Goal: Task Accomplishment & Management: Manage account settings

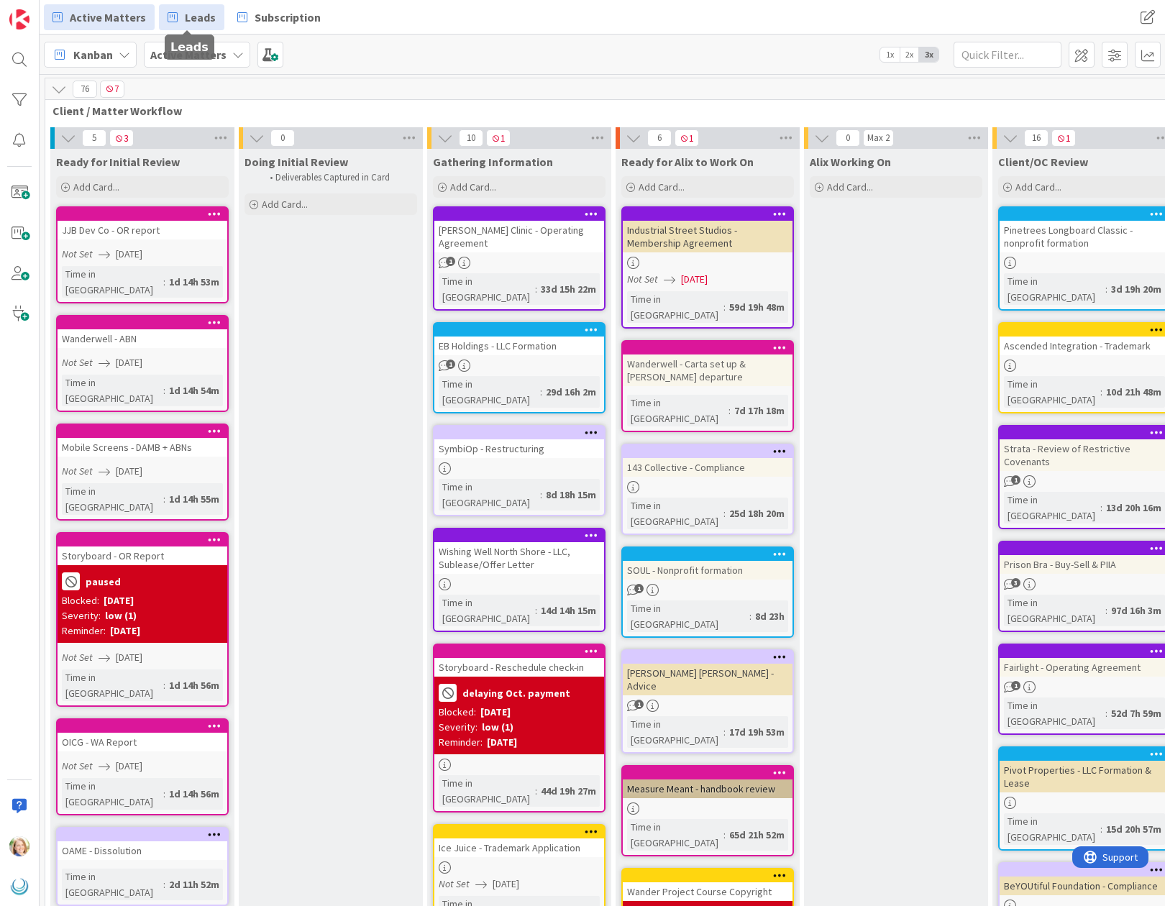
click at [185, 11] on span "Leads" at bounding box center [200, 17] width 31 height 17
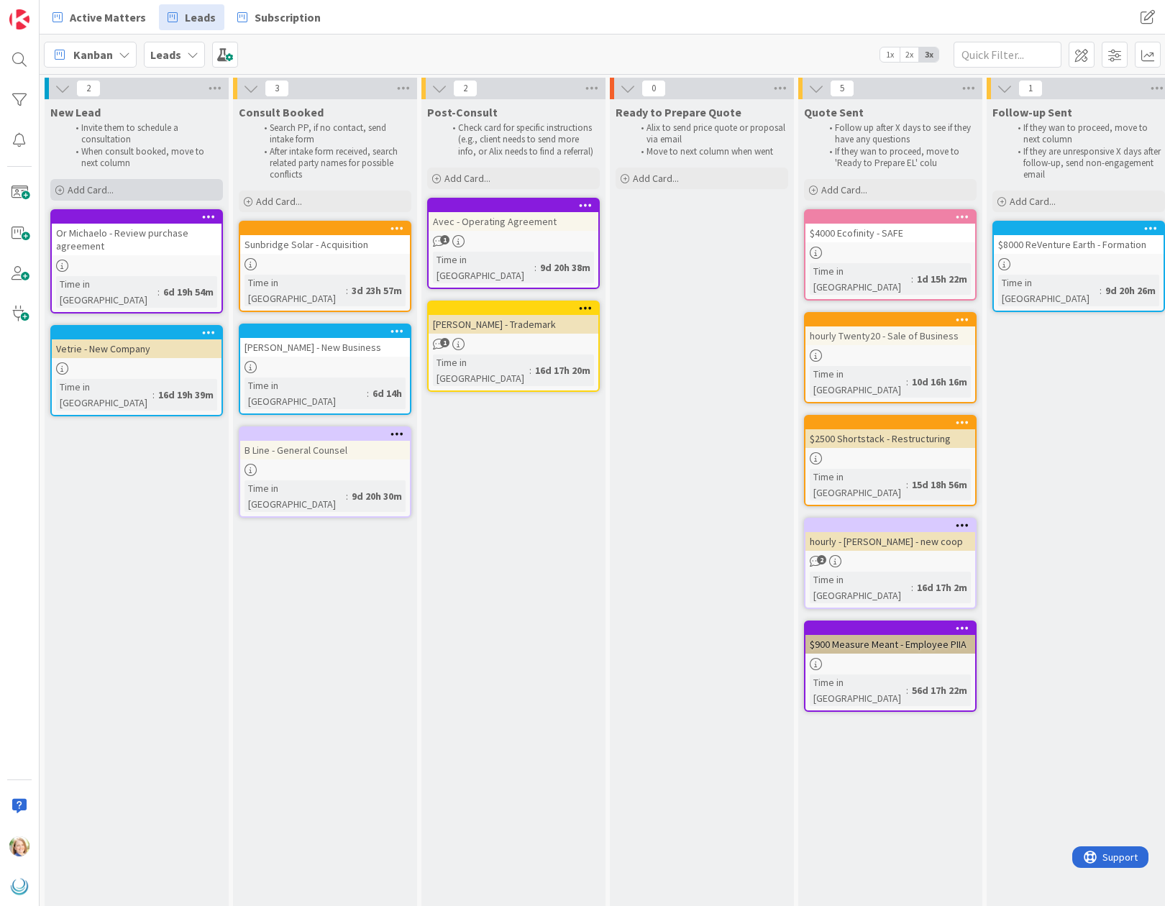
click at [110, 188] on span "Add Card..." at bounding box center [91, 189] width 46 height 13
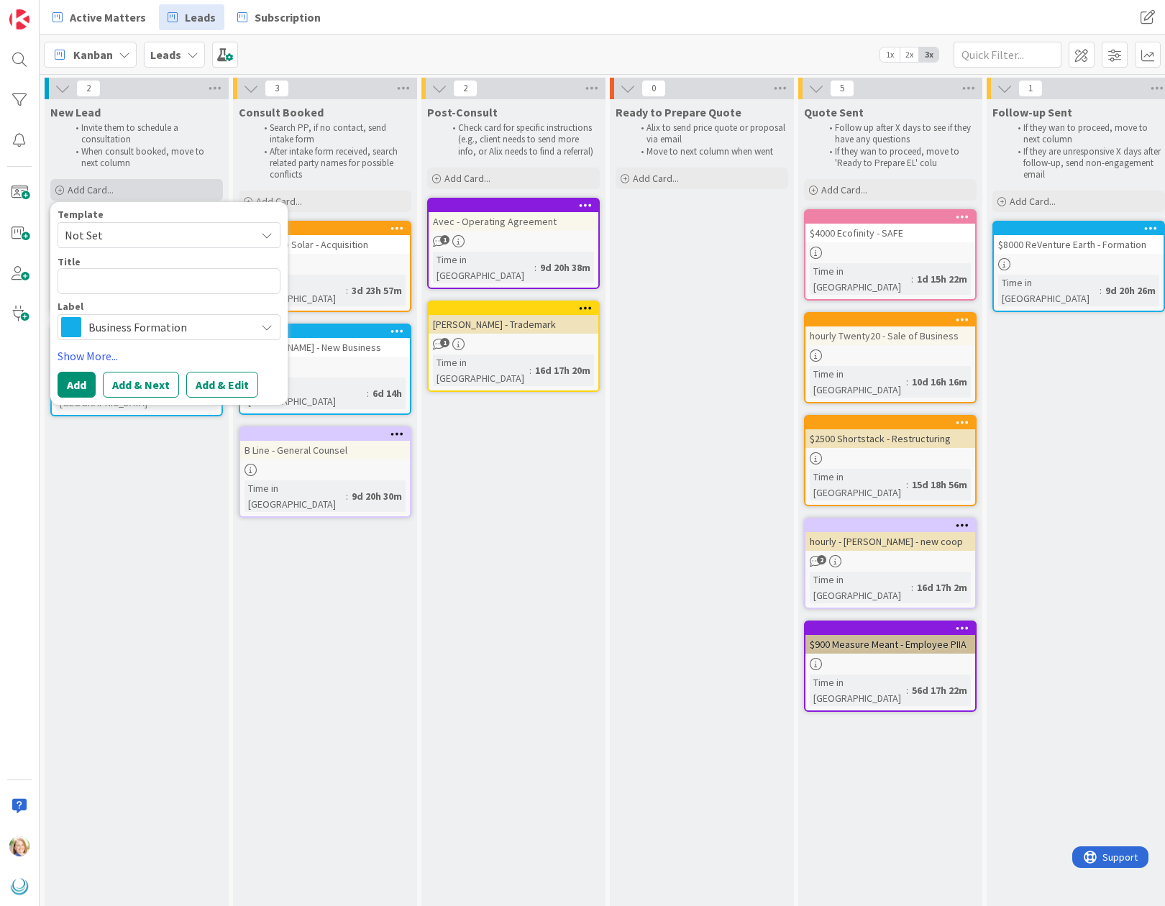
type textarea "x"
type textarea "M"
type textarea "x"
type textarea "Mo"
type textarea "x"
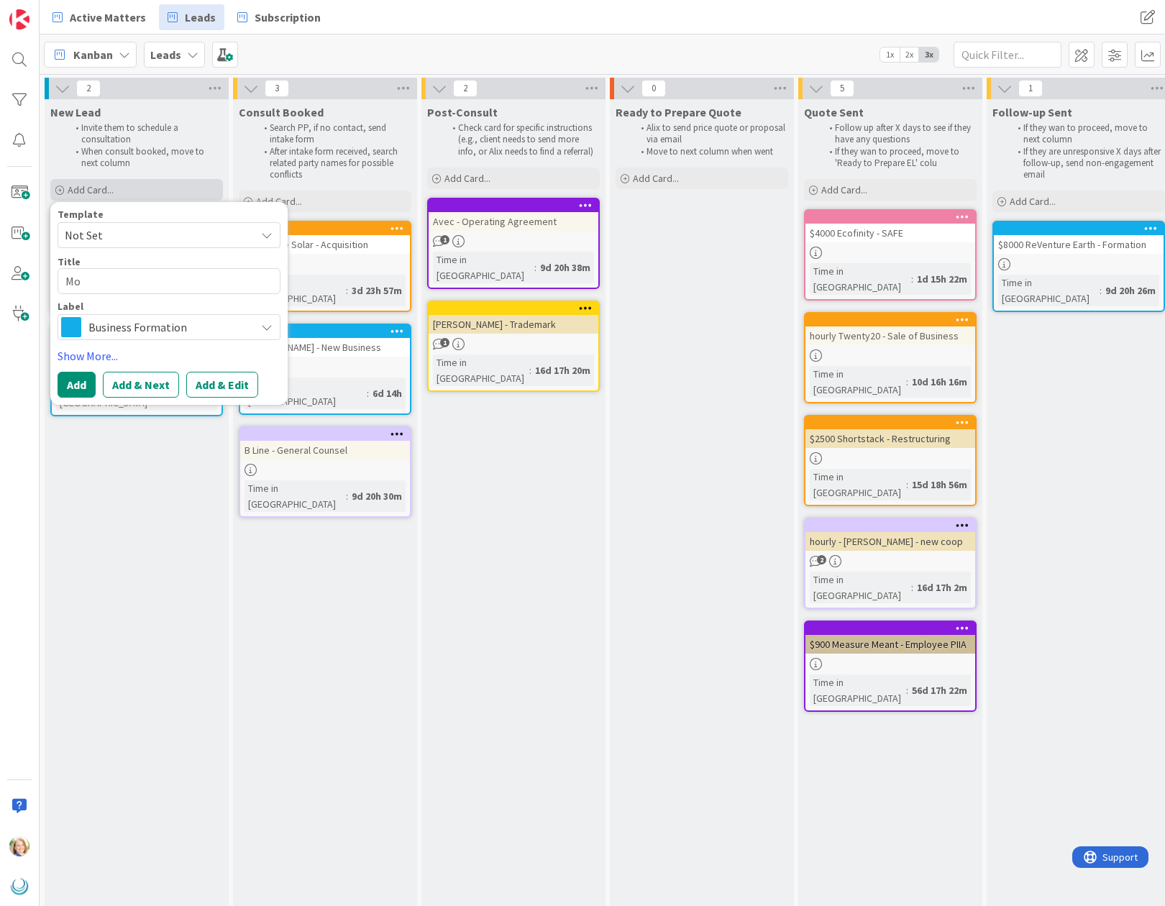
type textarea "Mor"
type textarea "x"
type textarea "Morg"
type textarea "x"
type textarea "[PERSON_NAME]"
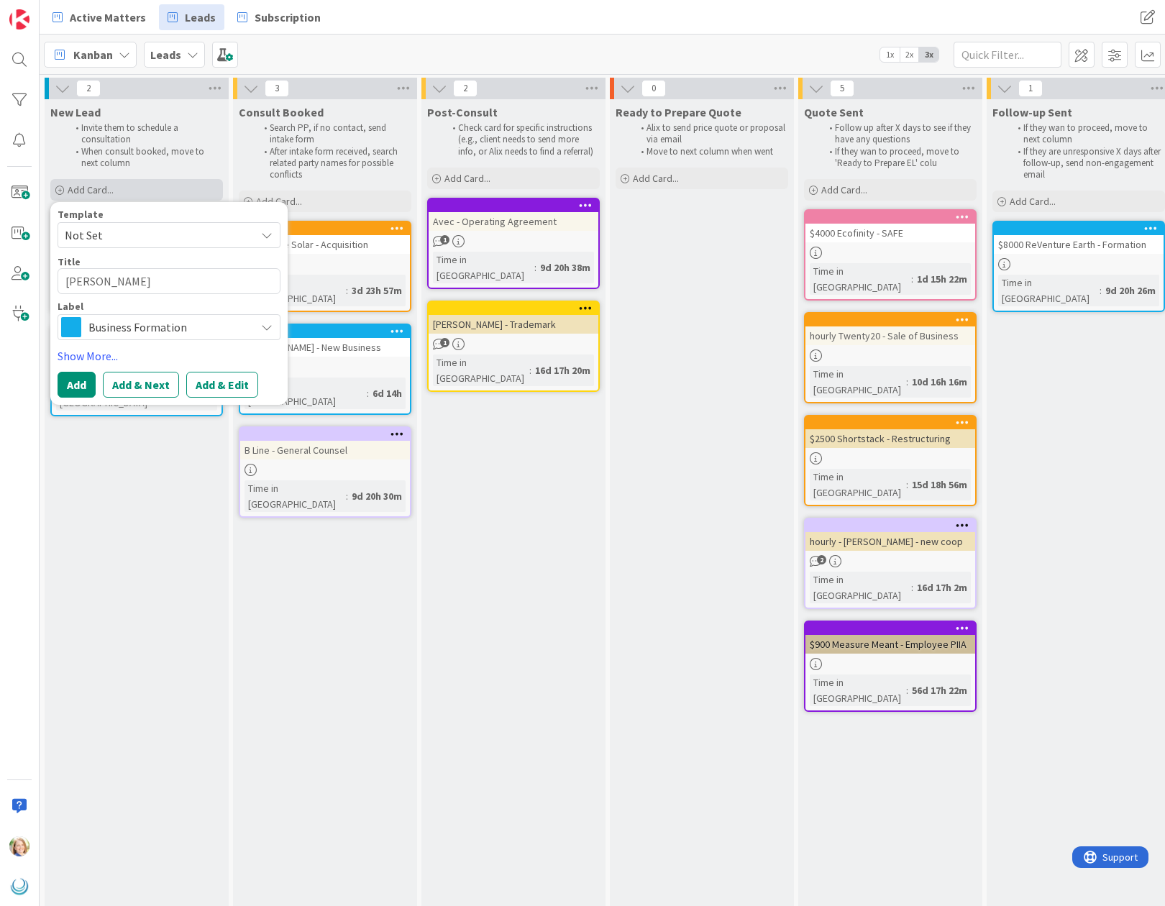
type textarea "x"
type textarea "[PERSON_NAME]"
type textarea "x"
type textarea "[PERSON_NAME]"
type textarea "x"
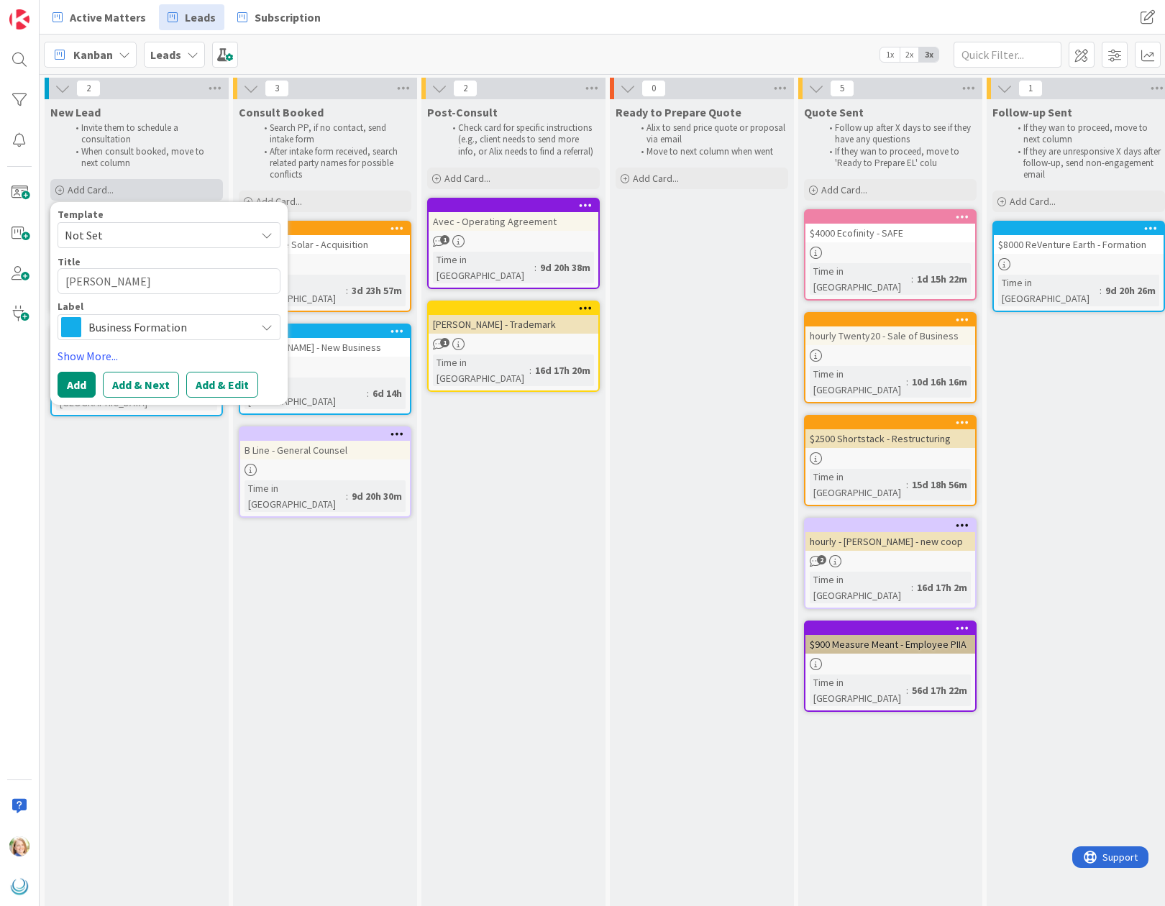
type textarea "[PERSON_NAME]"
type textarea "x"
type textarea "[PERSON_NAME] St"
type textarea "x"
type textarea "[PERSON_NAME] Ste"
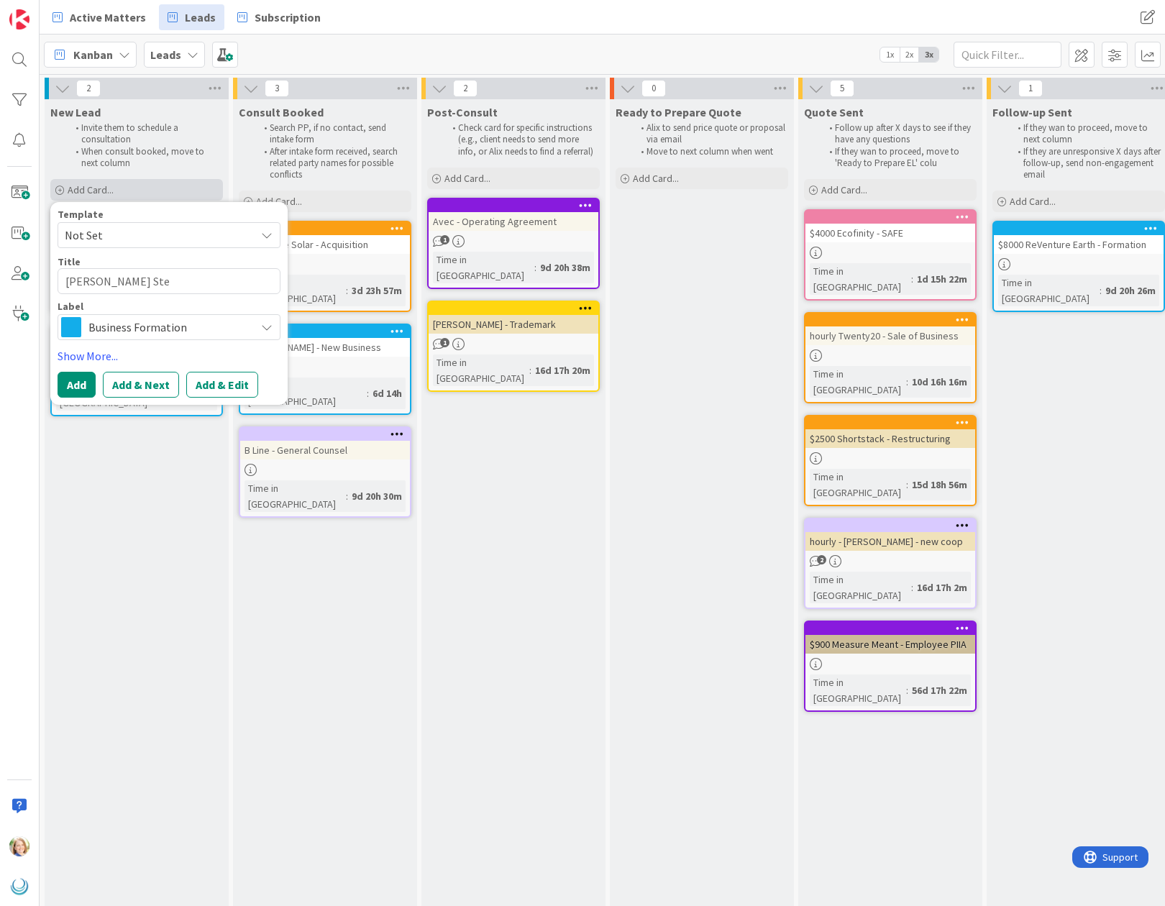
type textarea "x"
type textarea "[PERSON_NAME]"
type textarea "x"
type textarea "[PERSON_NAME] Steel"
type textarea "x"
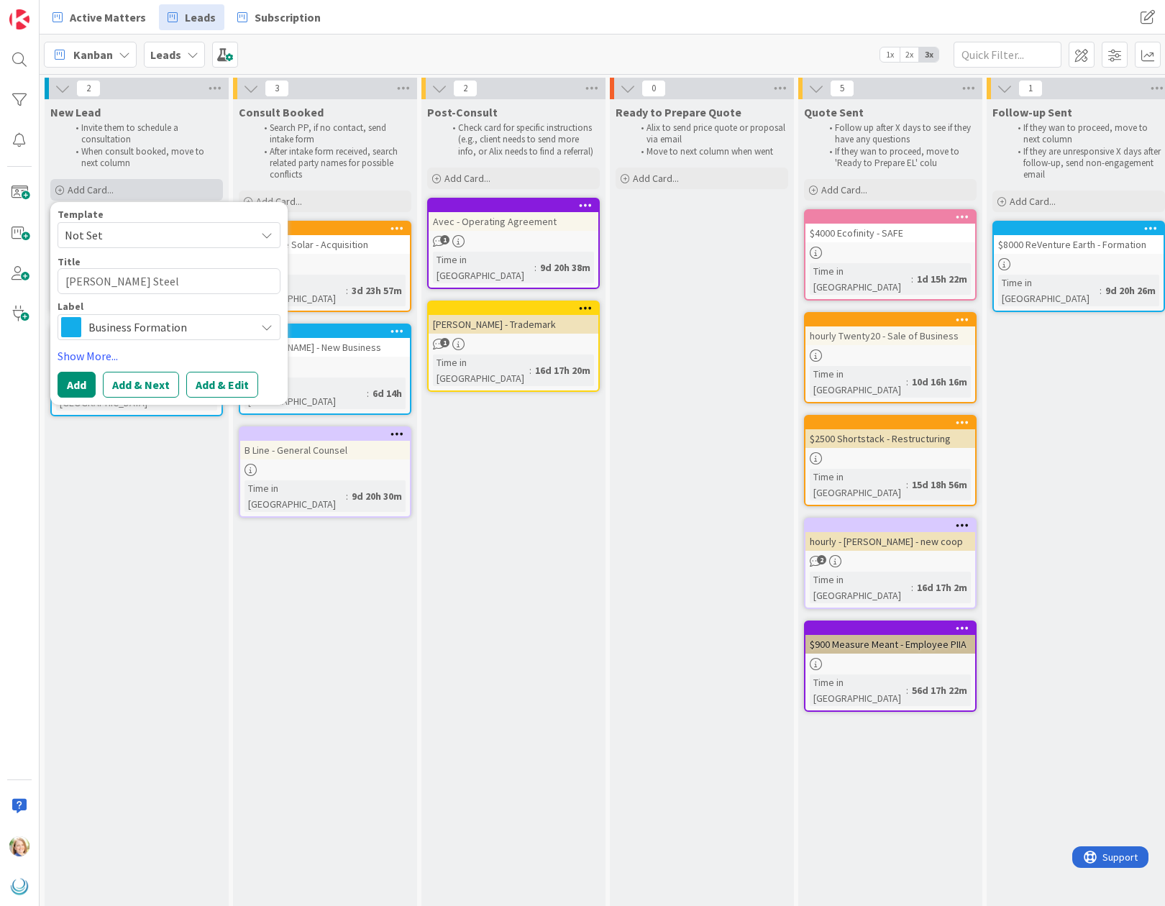
type textarea "[PERSON_NAME] Steel"
type textarea "x"
type textarea "[PERSON_NAME] Steel &"
type textarea "x"
type textarea "[PERSON_NAME] Steel &"
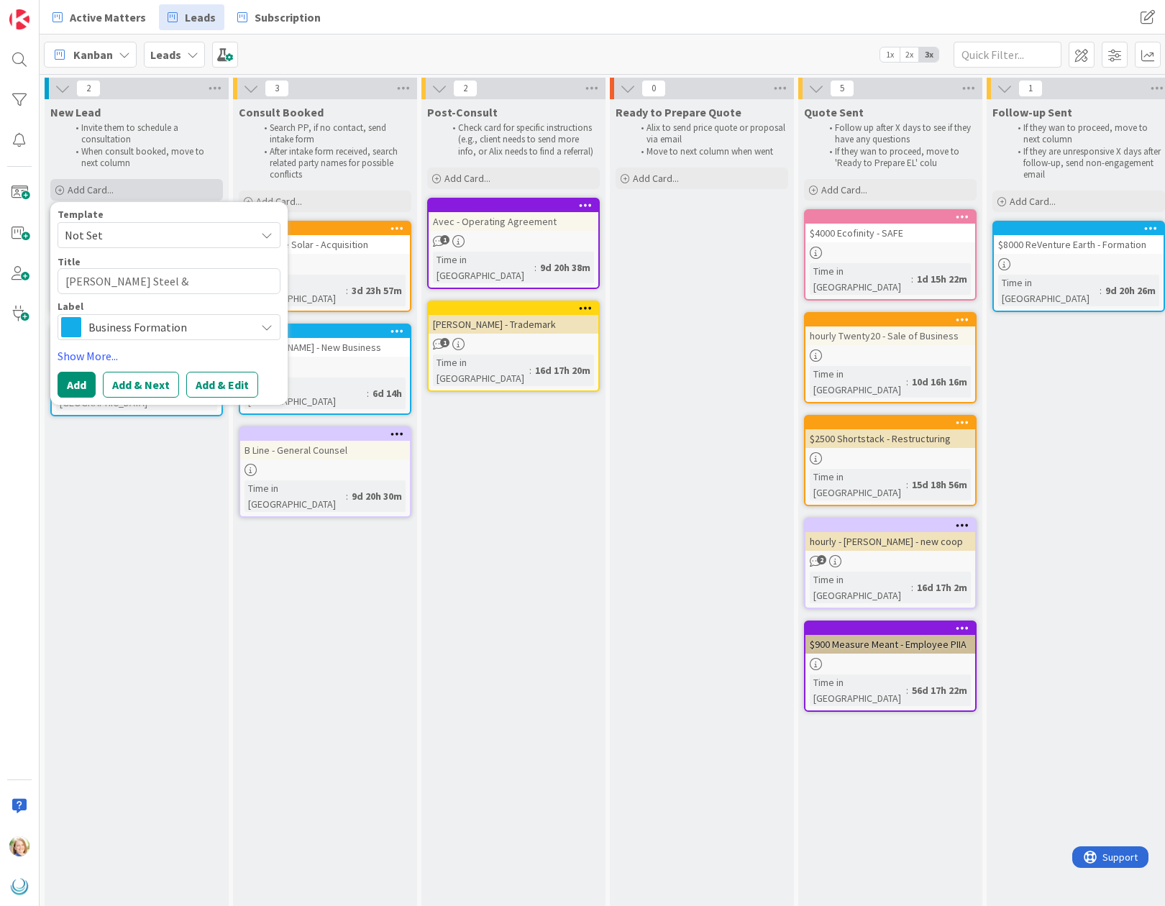
type textarea "x"
type textarea "[PERSON_NAME] Steel & W"
type textarea "x"
type textarea "[PERSON_NAME] Steel & Wo"
type textarea "x"
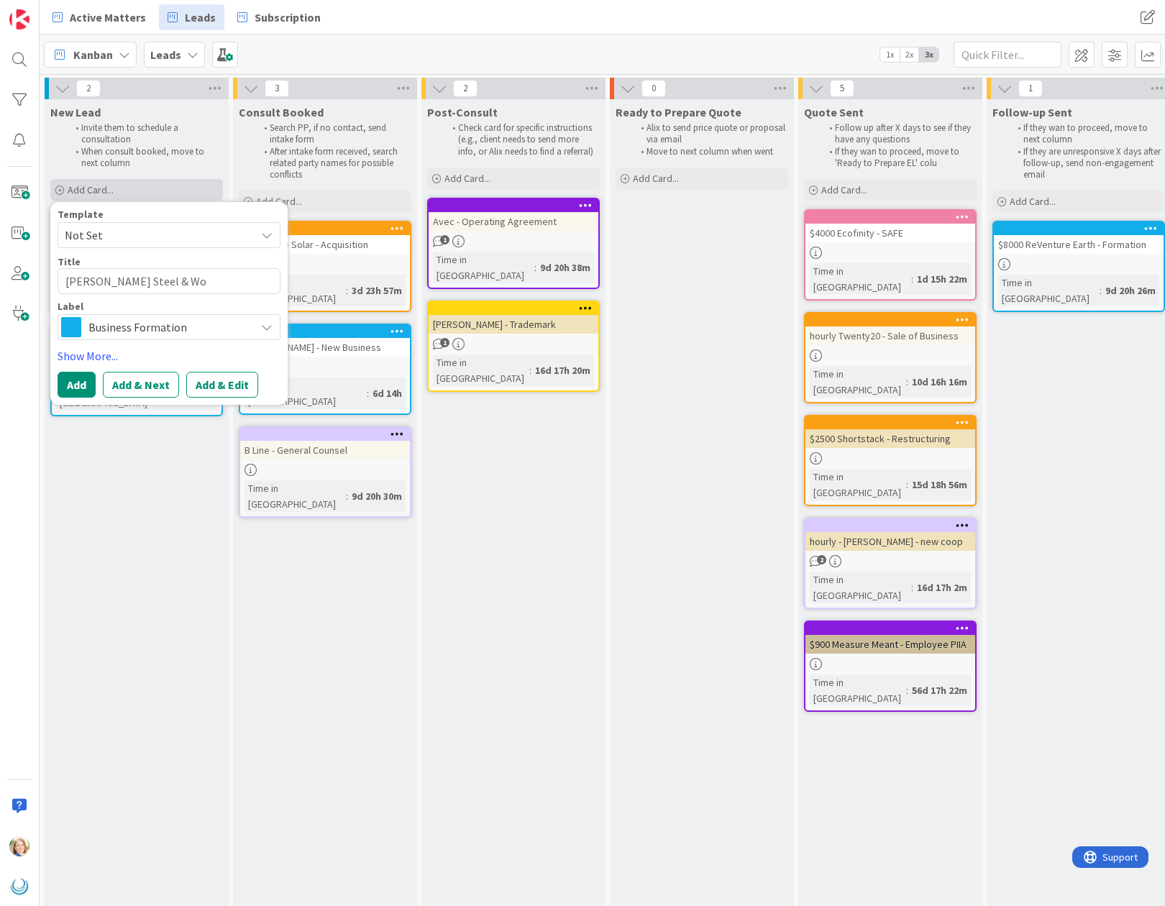
type textarea "[PERSON_NAME] Steel & Woo"
type textarea "x"
type textarea "[PERSON_NAME] Steel & Wood"
type textarea "x"
type textarea "[PERSON_NAME] Steel & Wood"
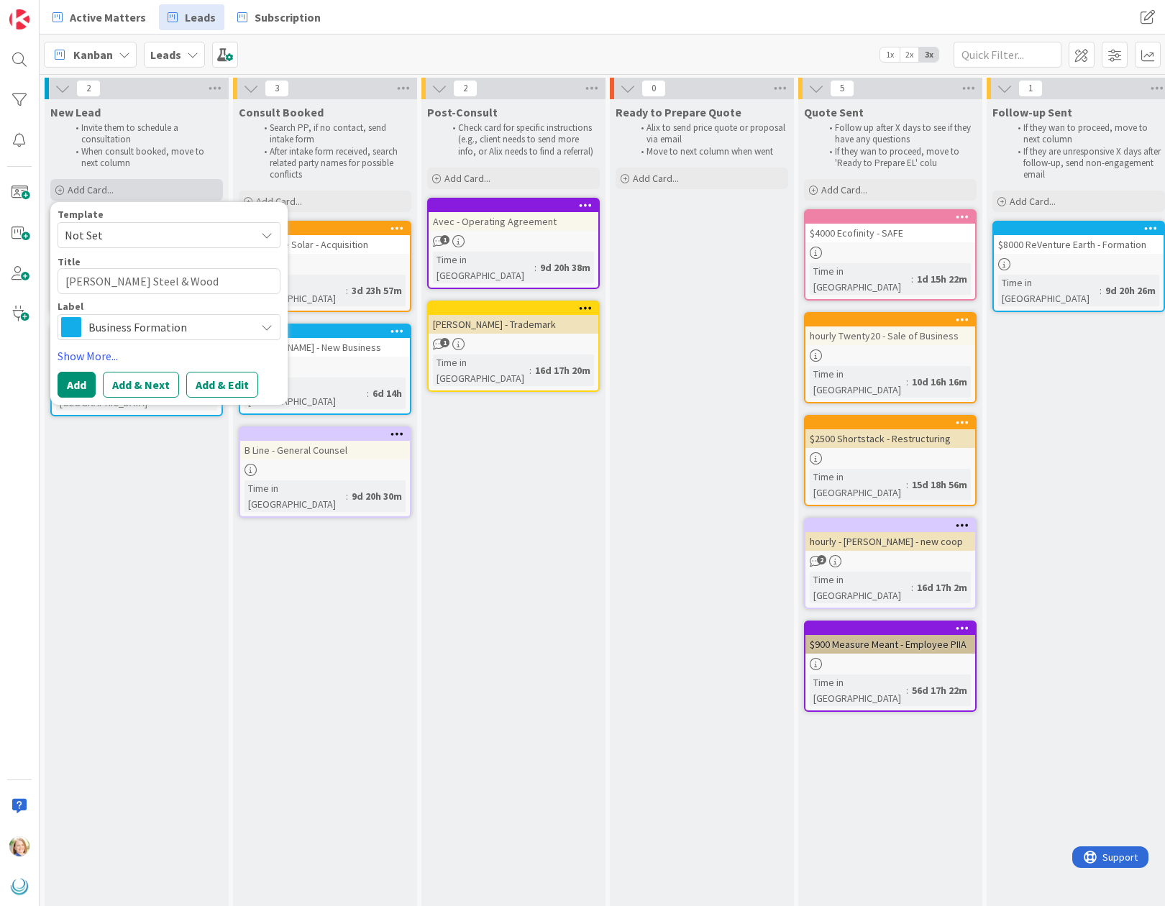
type textarea "x"
type textarea "[PERSON_NAME] Steel & Wood -"
type textarea "x"
type textarea "[PERSON_NAME] Steel & Wood - F"
type textarea "x"
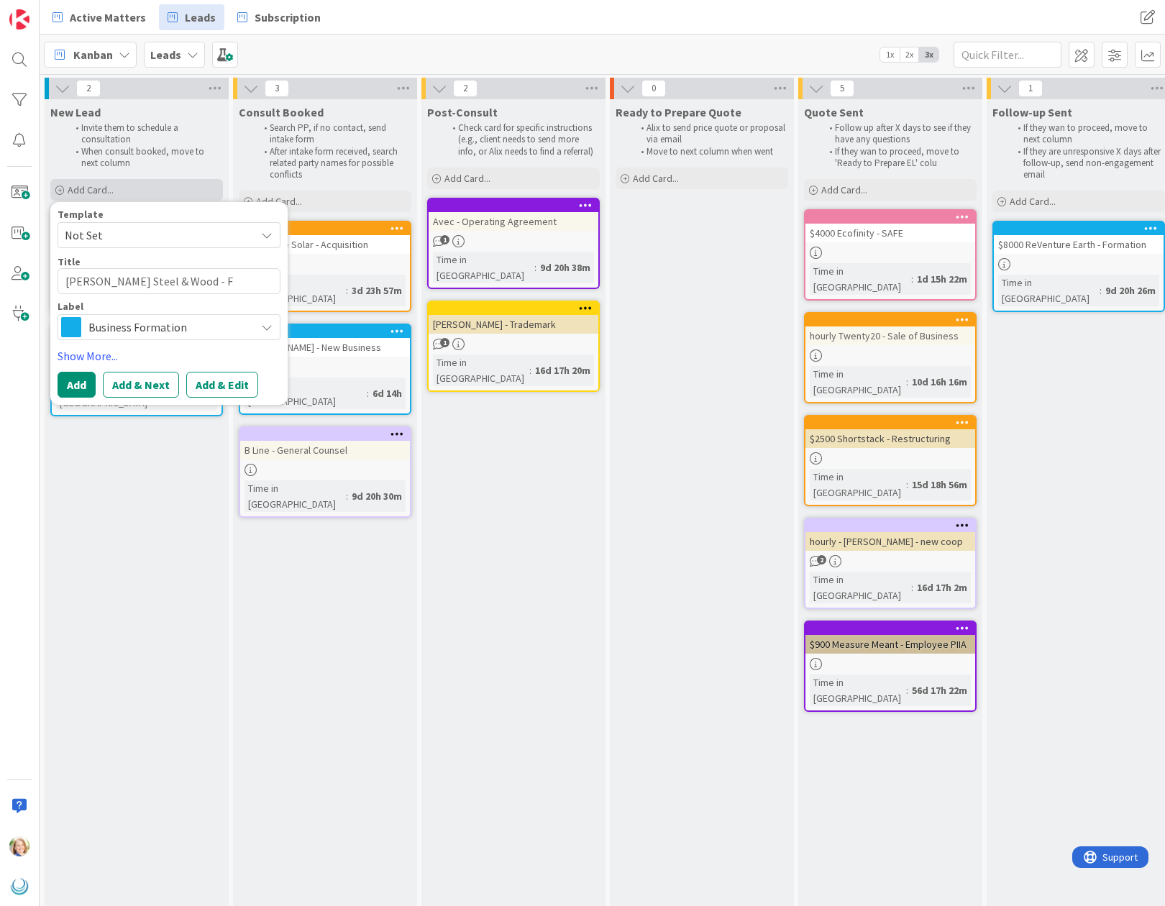
type textarea "[PERSON_NAME] Steel & Wood - Fr"
type textarea "x"
type textarea "[PERSON_NAME] Steel & Wood - Frm"
type textarea "x"
type textarea "[PERSON_NAME] Steel & Wood - Frma"
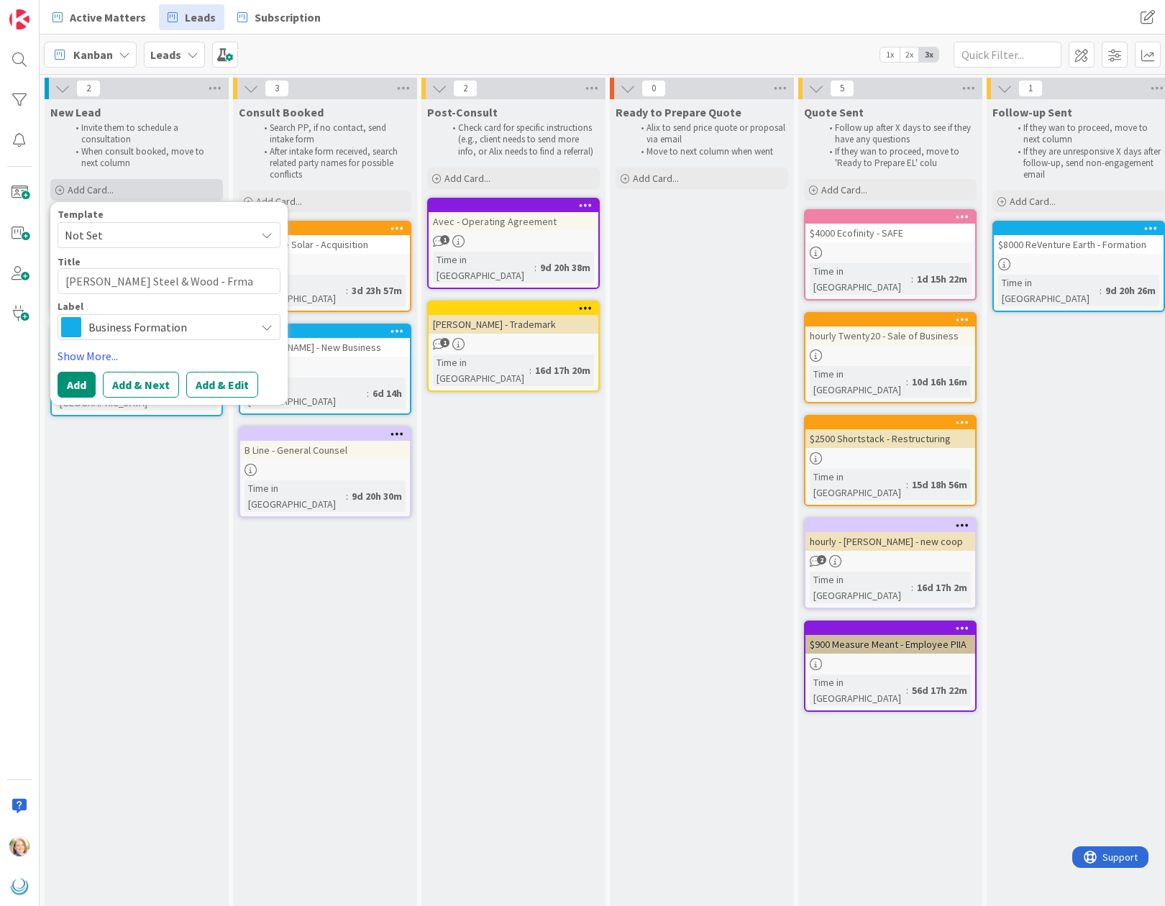
type textarea "x"
type textarea "[PERSON_NAME] Steel & Wood - Frmat"
type textarea "x"
type textarea "[PERSON_NAME] Steel & Wood - Frmati"
type textarea "x"
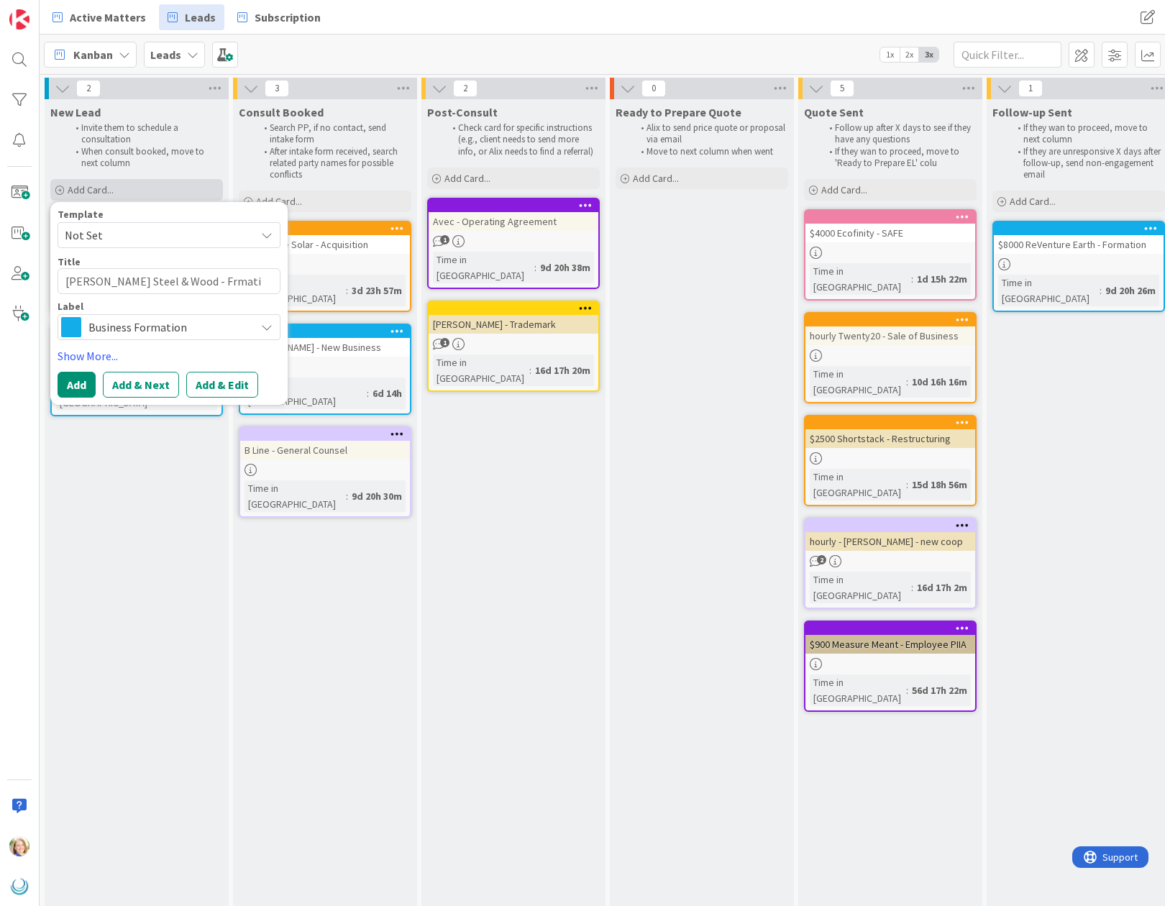
type textarea "[PERSON_NAME] Steel & Wood - Frmatio"
type textarea "x"
type textarea "[PERSON_NAME] Steel & Wood - Frmation"
type textarea "x"
type textarea "[PERSON_NAME] Steel & Wood - Frmatio"
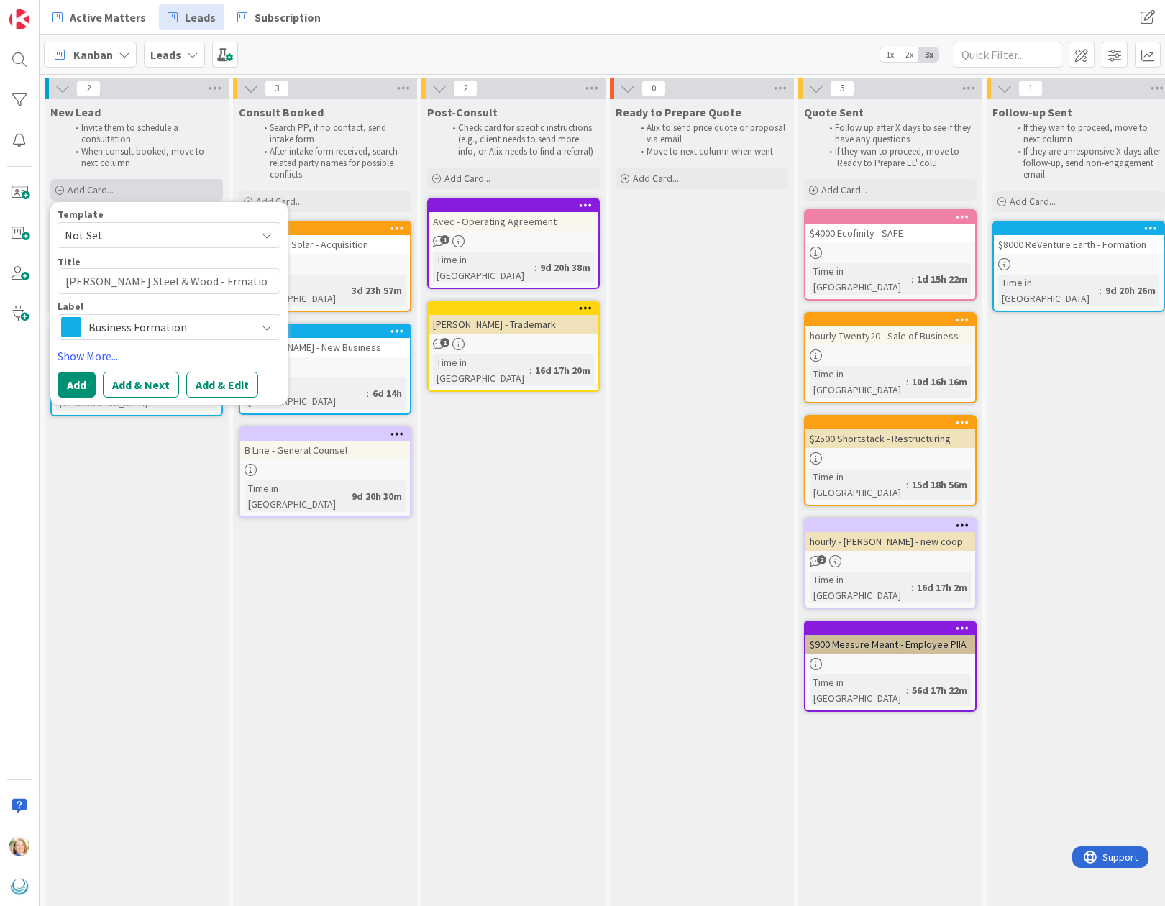
type textarea "x"
type textarea "[PERSON_NAME] Steel & Wood - Frmati"
type textarea "x"
type textarea "[PERSON_NAME] Steel & Wood - Frmat"
type textarea "x"
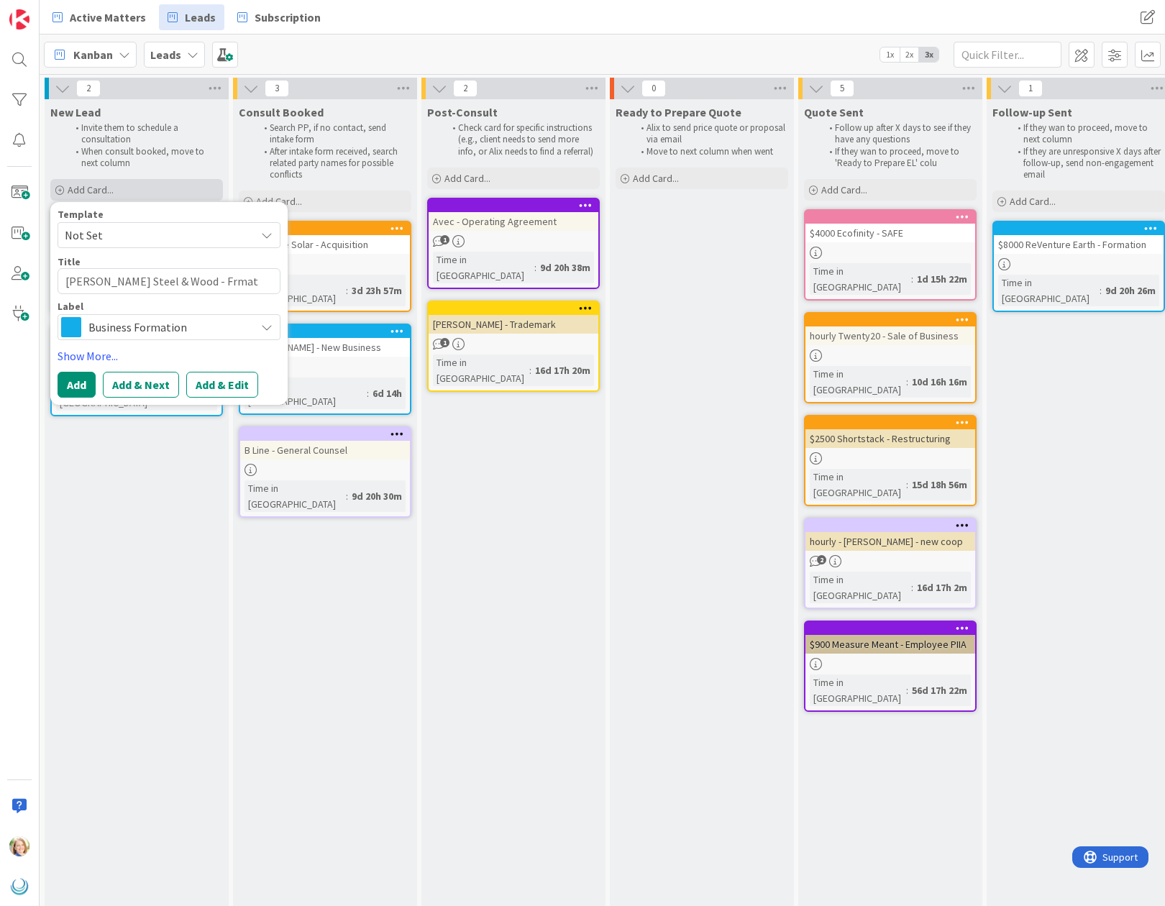
type textarea "[PERSON_NAME] Steel & Wood - Frma"
type textarea "x"
type textarea "[PERSON_NAME] Steel & Wood - Frm"
type textarea "x"
type textarea "[PERSON_NAME] Steel & Wood - Fr"
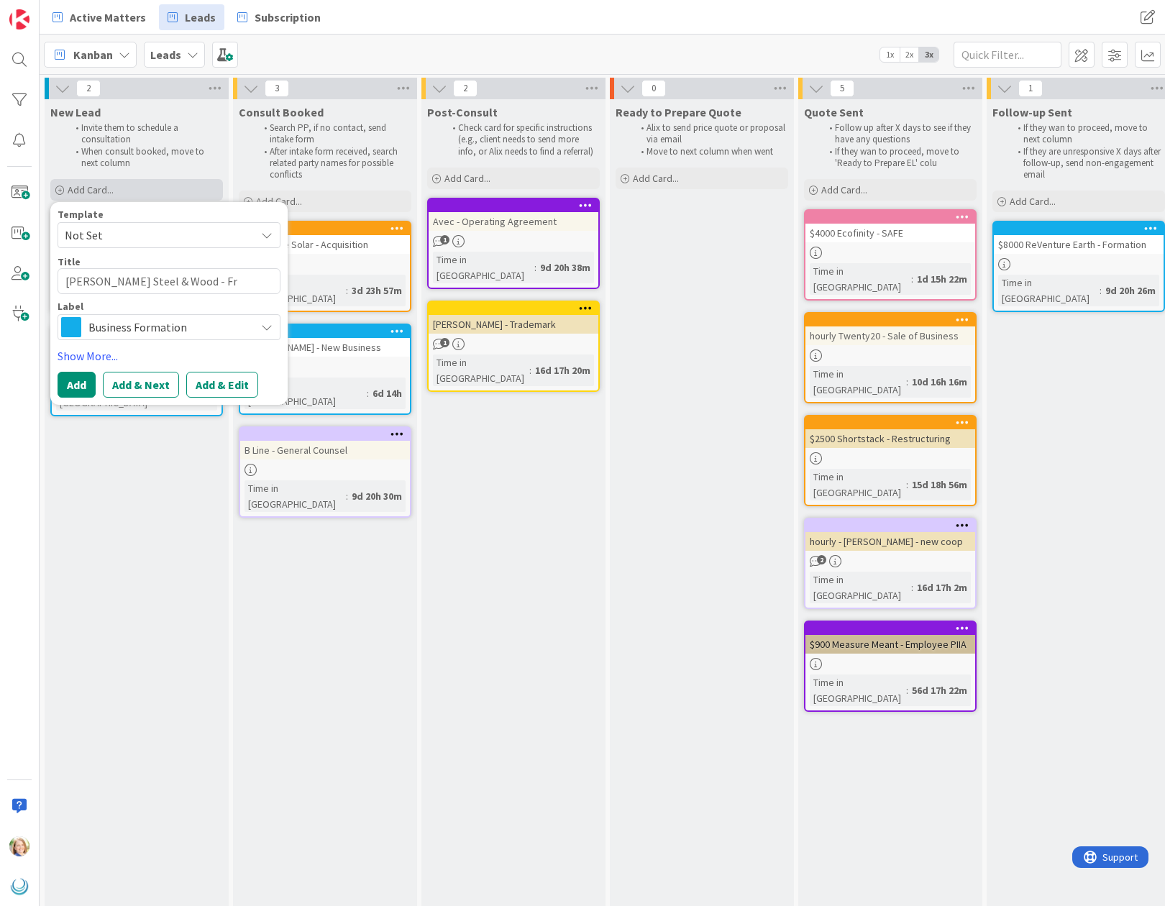
type textarea "x"
type textarea "[PERSON_NAME] Steel & Wood - F"
type textarea "x"
type textarea "[PERSON_NAME] Steel & Wood -"
type textarea "x"
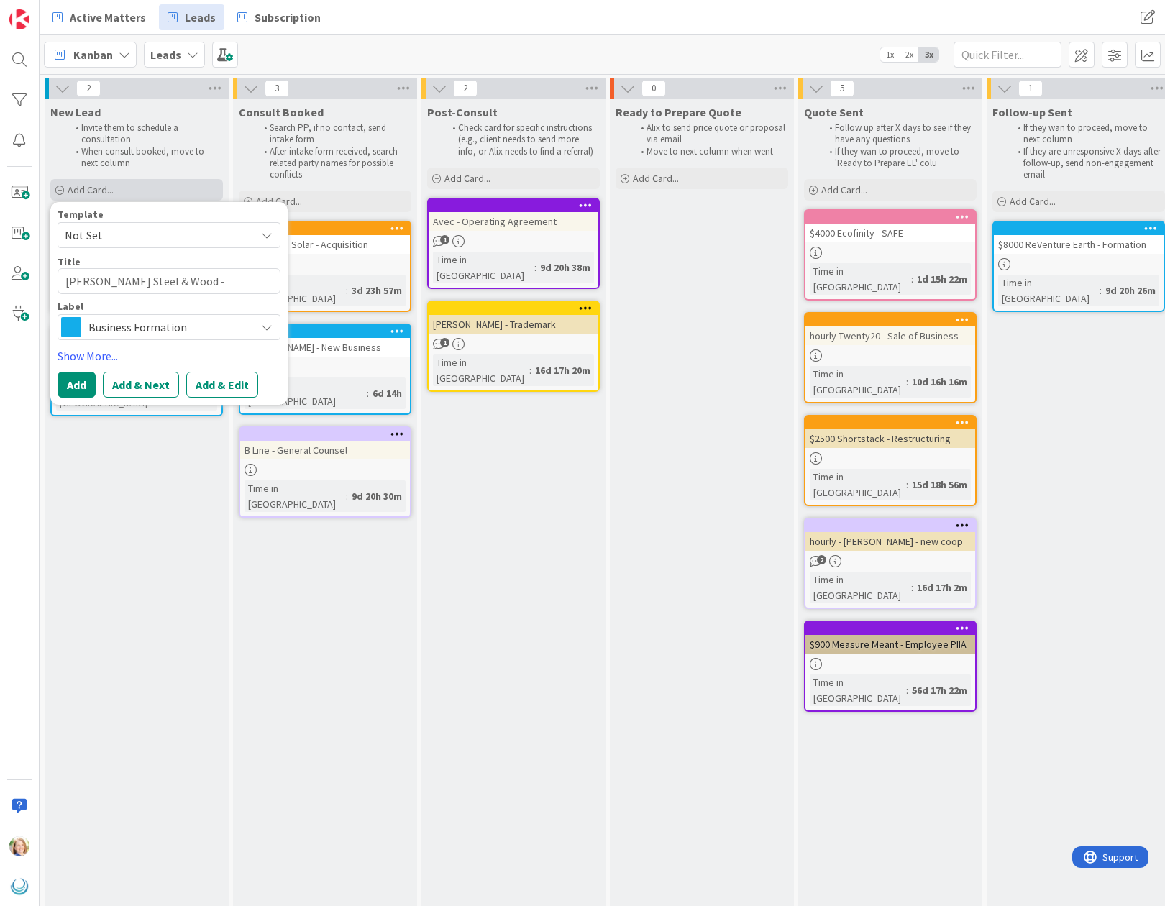
type textarea "[PERSON_NAME] Steel & Wood - L"
type textarea "x"
type textarea "[PERSON_NAME] Steel & Wood - LL"
type textarea "x"
type textarea "[PERSON_NAME] Steel & Wood - LL"
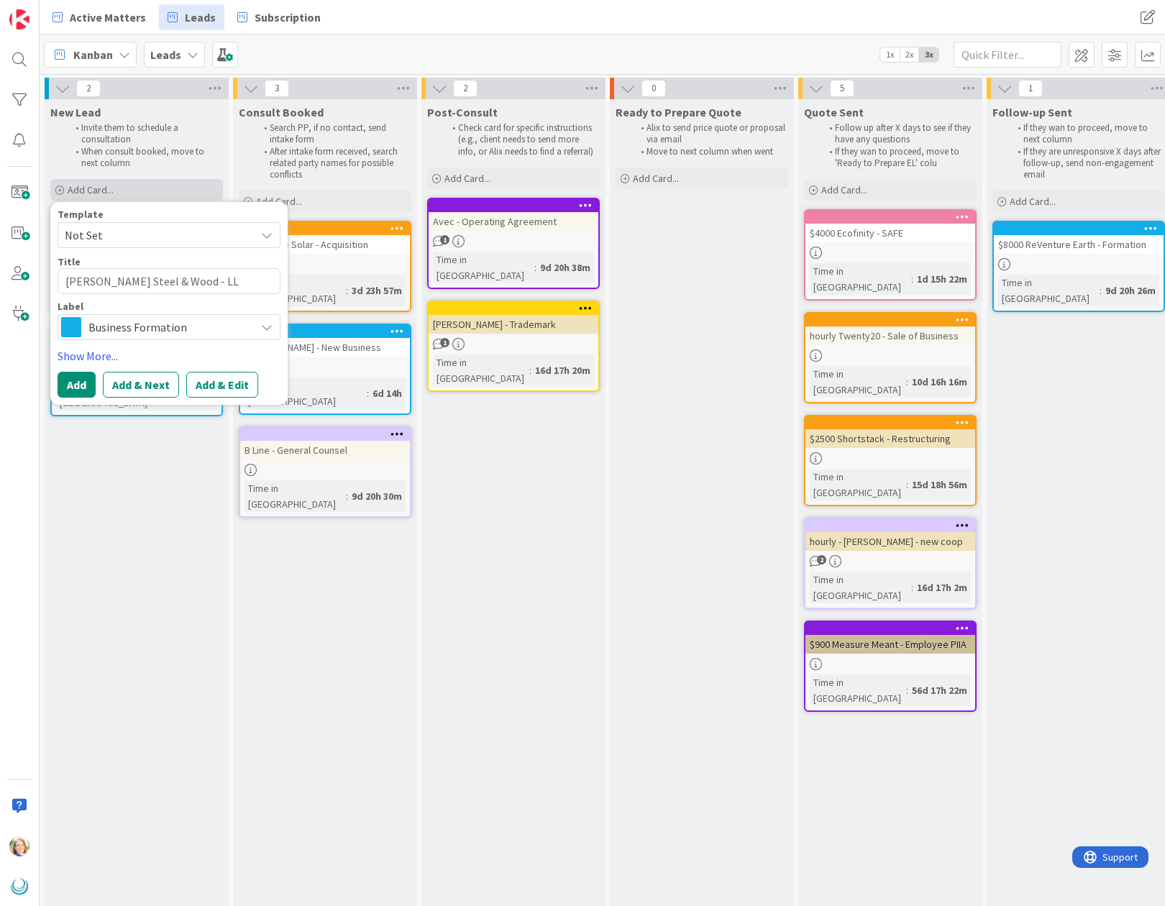
type textarea "x"
type textarea "[PERSON_NAME] Steel & Wood - LL C"
type textarea "x"
type textarea "[PERSON_NAME] Steel & Wood - LL C"
type textarea "x"
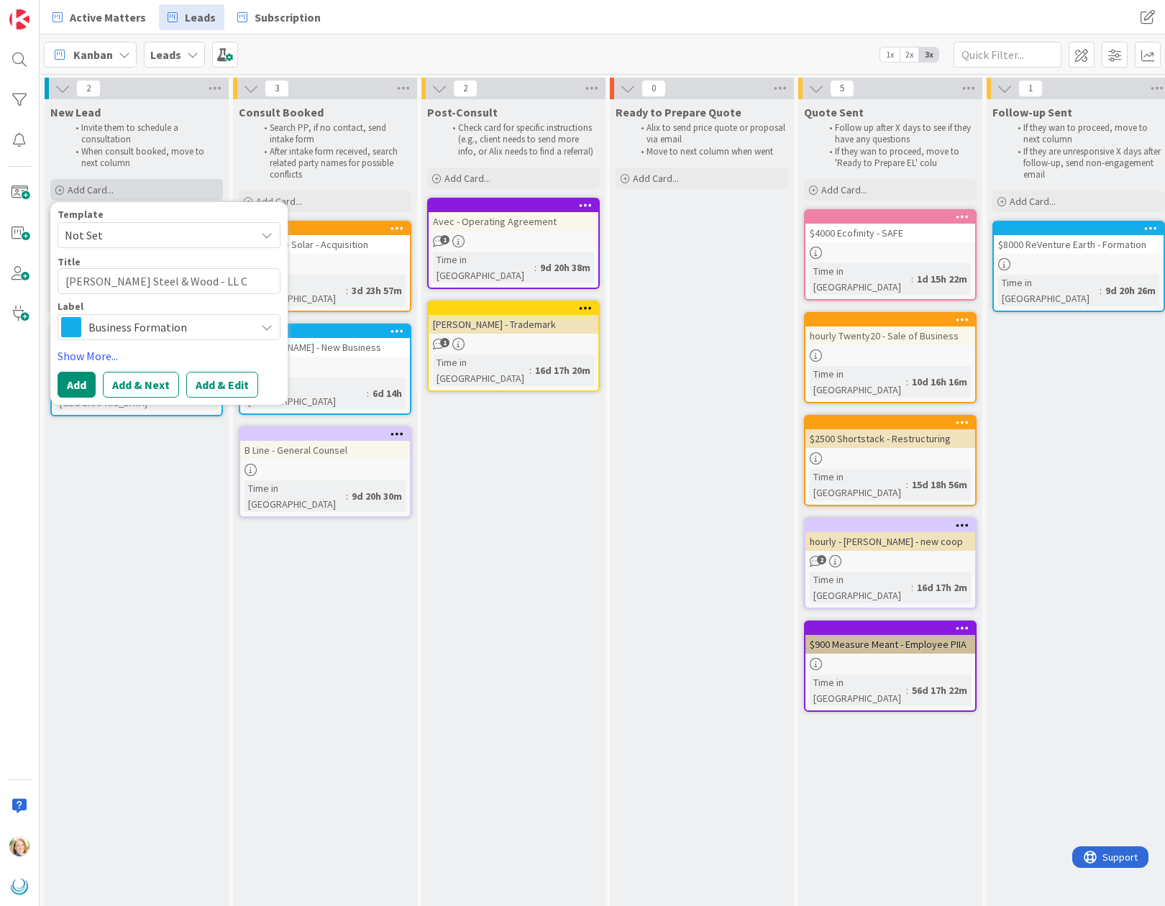
type textarea "[PERSON_NAME] Steel & Wood - LL C F"
type textarea "x"
type textarea "[PERSON_NAME] Steel & Wood - LL C Fo"
type textarea "x"
type textarea "[PERSON_NAME] Steel & Wood - LL C F"
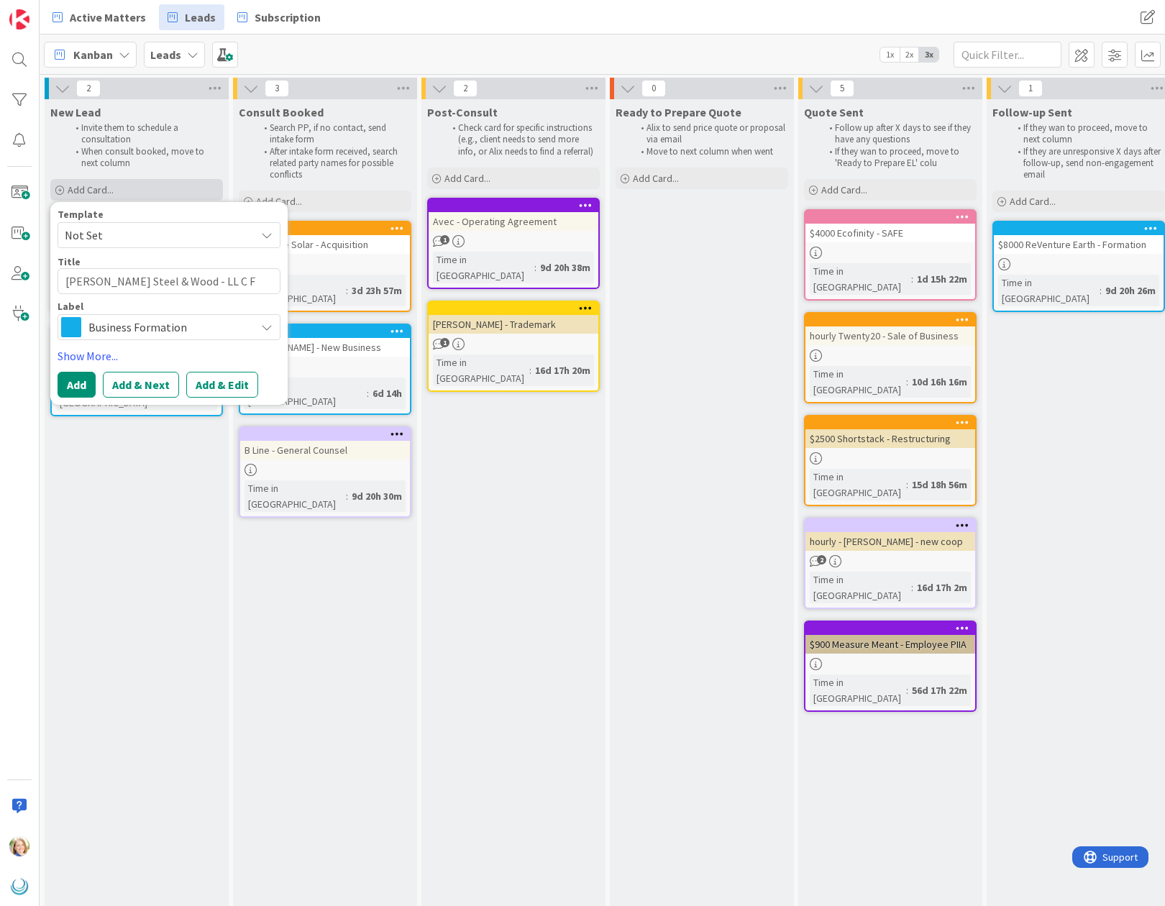
type textarea "x"
type textarea "[PERSON_NAME] Steel & Wood - LL C"
type textarea "x"
type textarea "[PERSON_NAME] Steel & Wood - LL C"
type textarea "x"
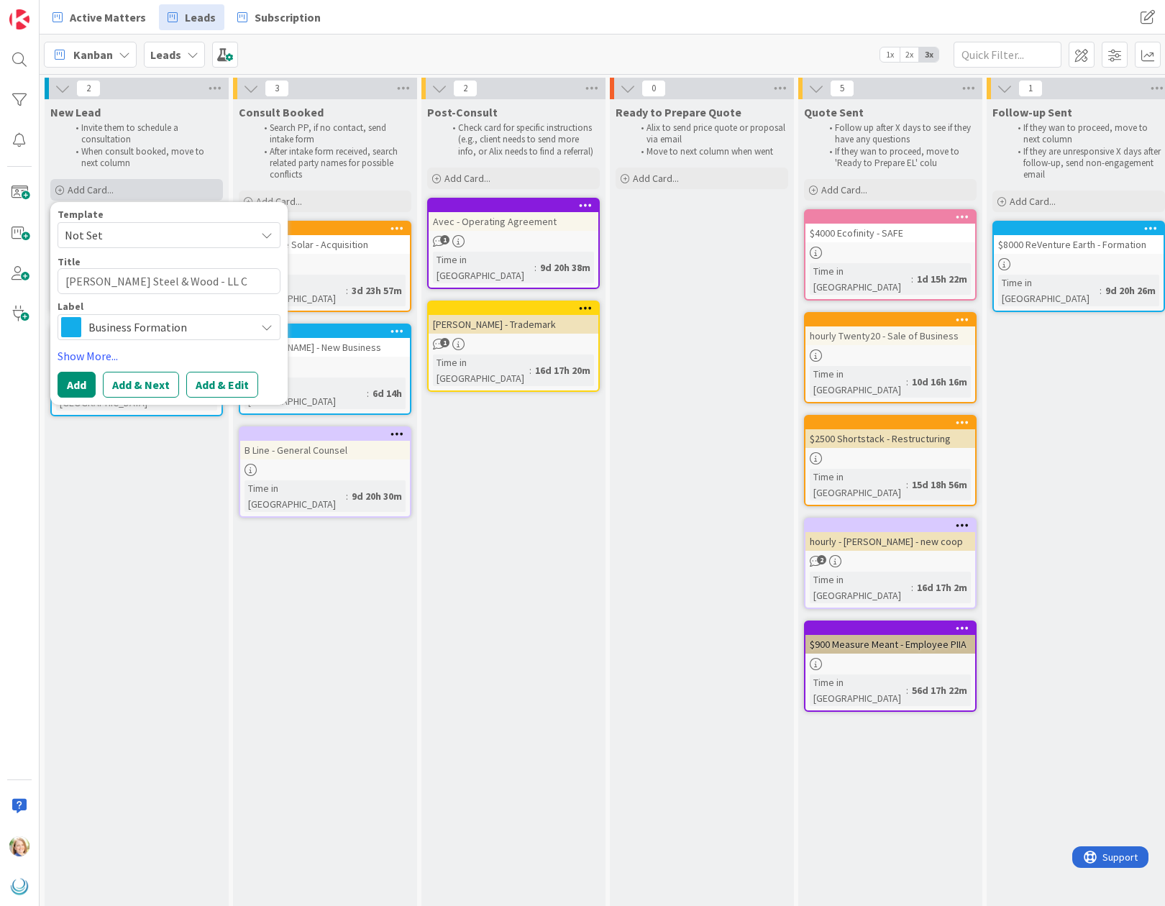
type textarea "[PERSON_NAME] Steel & Wood - LL"
type textarea "x"
type textarea "[PERSON_NAME] Steel & Wood - LL"
type textarea "x"
type textarea "[PERSON_NAME] Steel & Wood - LLC"
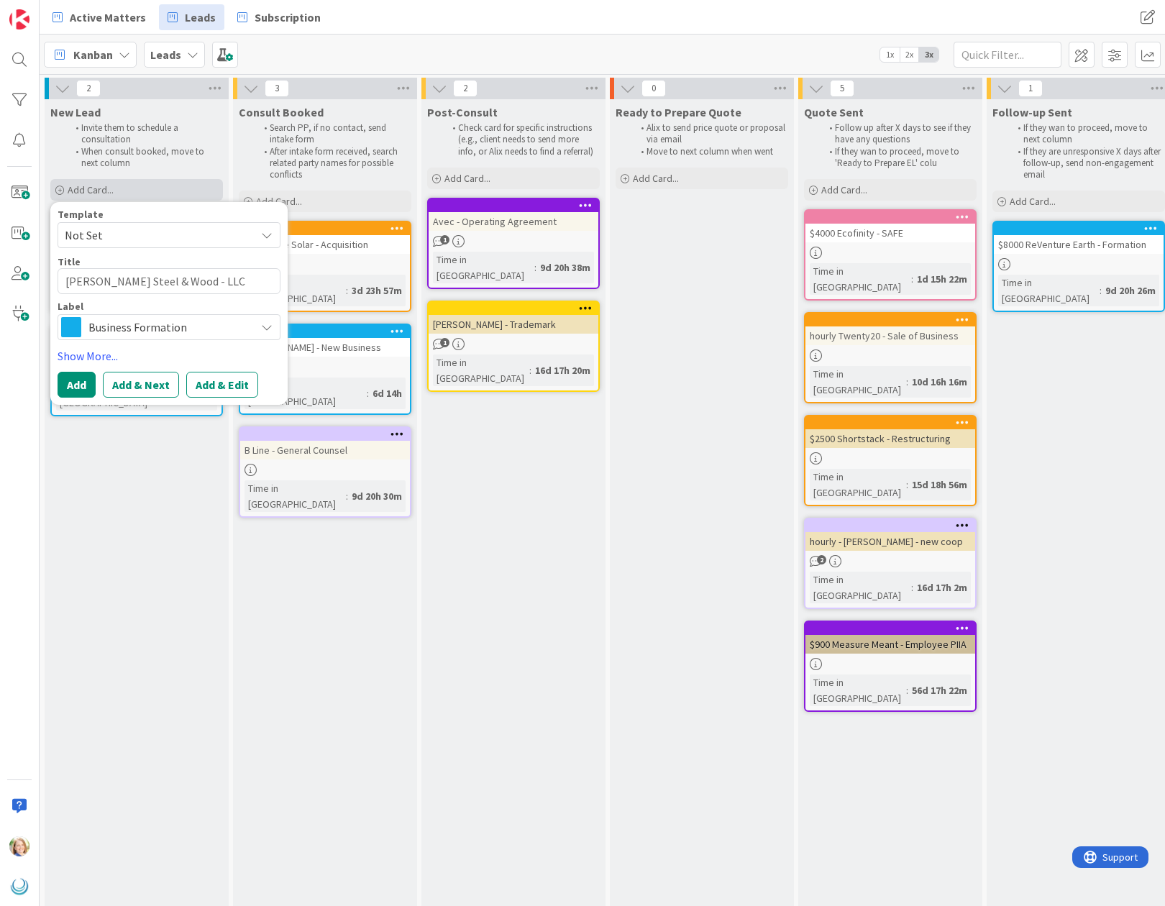
type textarea "x"
type textarea "[PERSON_NAME] Steel & Wood - LLC"
type textarea "x"
type textarea "[PERSON_NAME] Steel & Wood - LLC F"
type textarea "x"
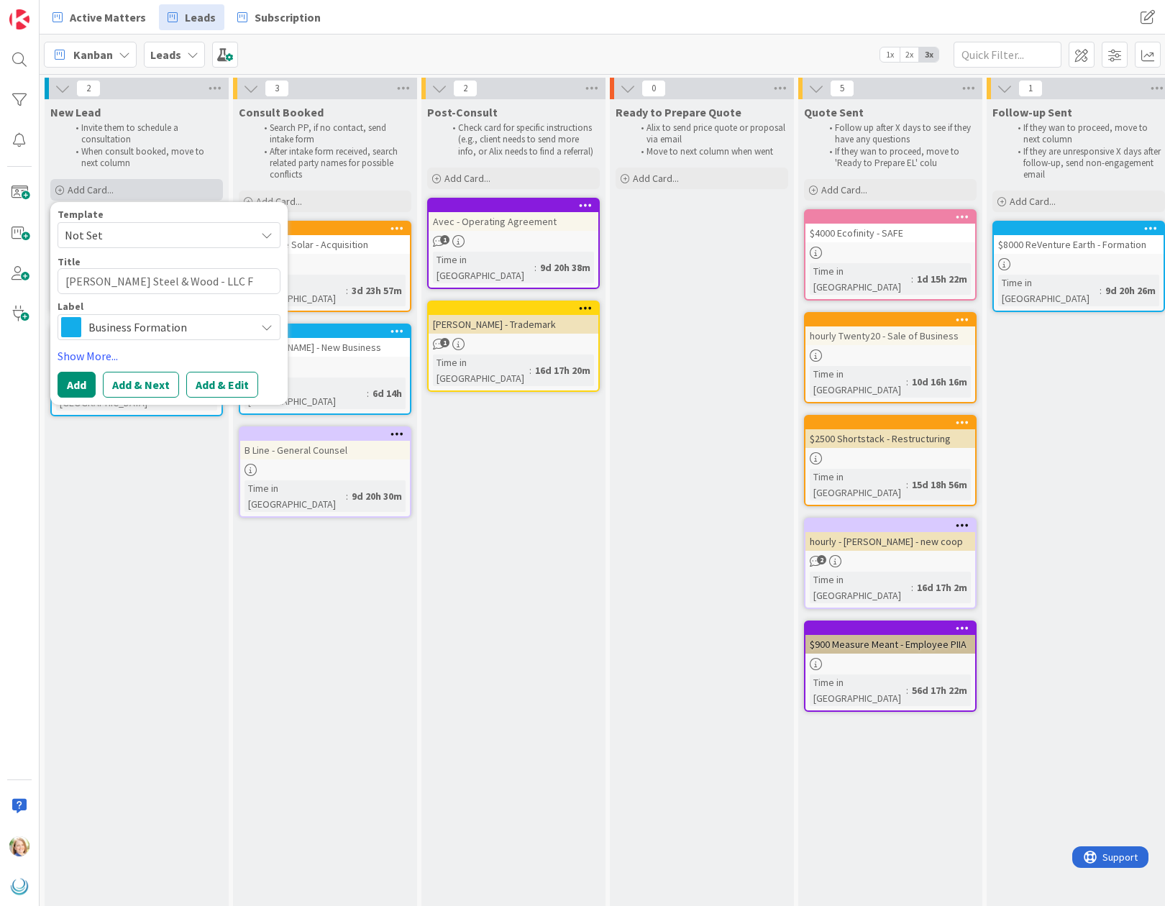
type textarea "[PERSON_NAME] Steel & Wood - LLC Fo"
type textarea "x"
type textarea "[PERSON_NAME] Steel & Wood - LLC For"
type textarea "x"
type textarea "[PERSON_NAME] Steel & Wood - LLC Form"
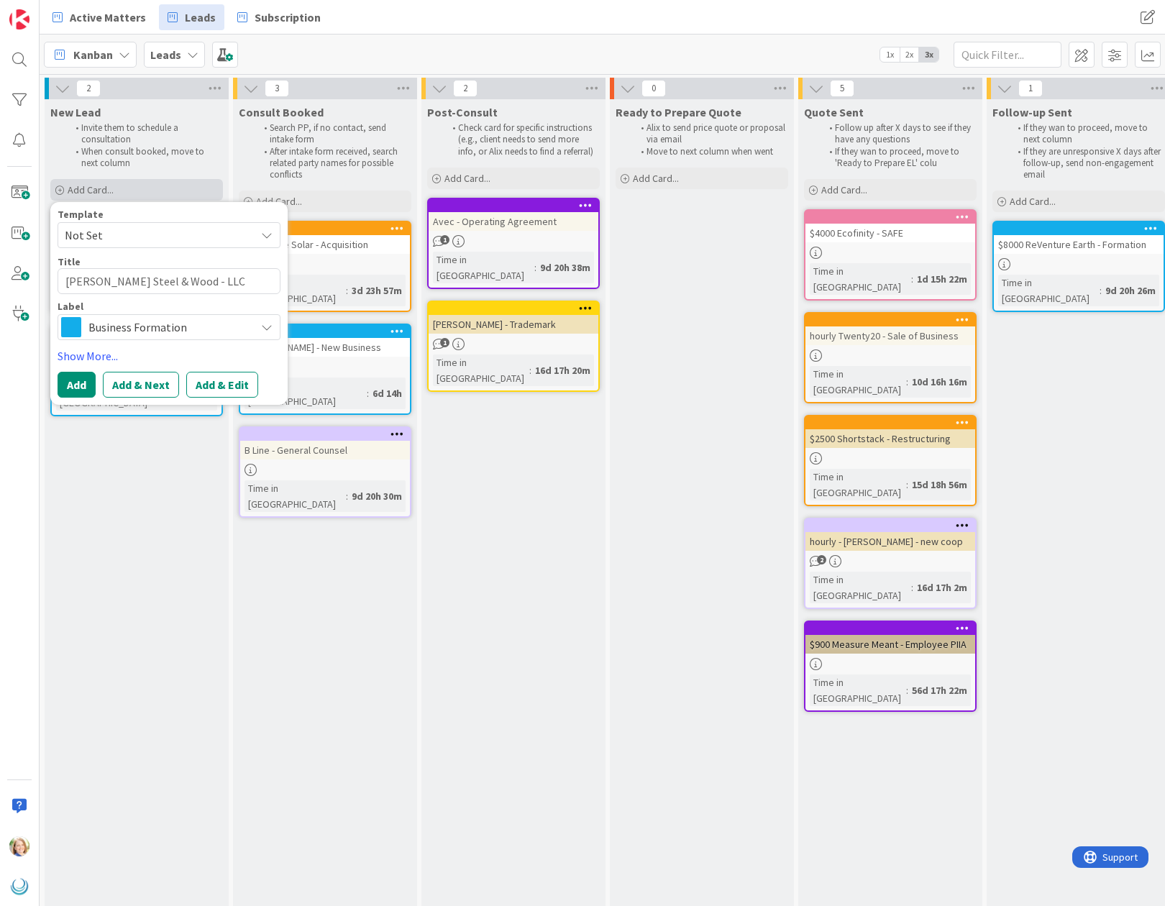
type textarea "x"
type textarea "[PERSON_NAME] Steel & Wood - LLC Forma"
type textarea "x"
type textarea "[PERSON_NAME] Steel & Wood - LLC Format"
type textarea "x"
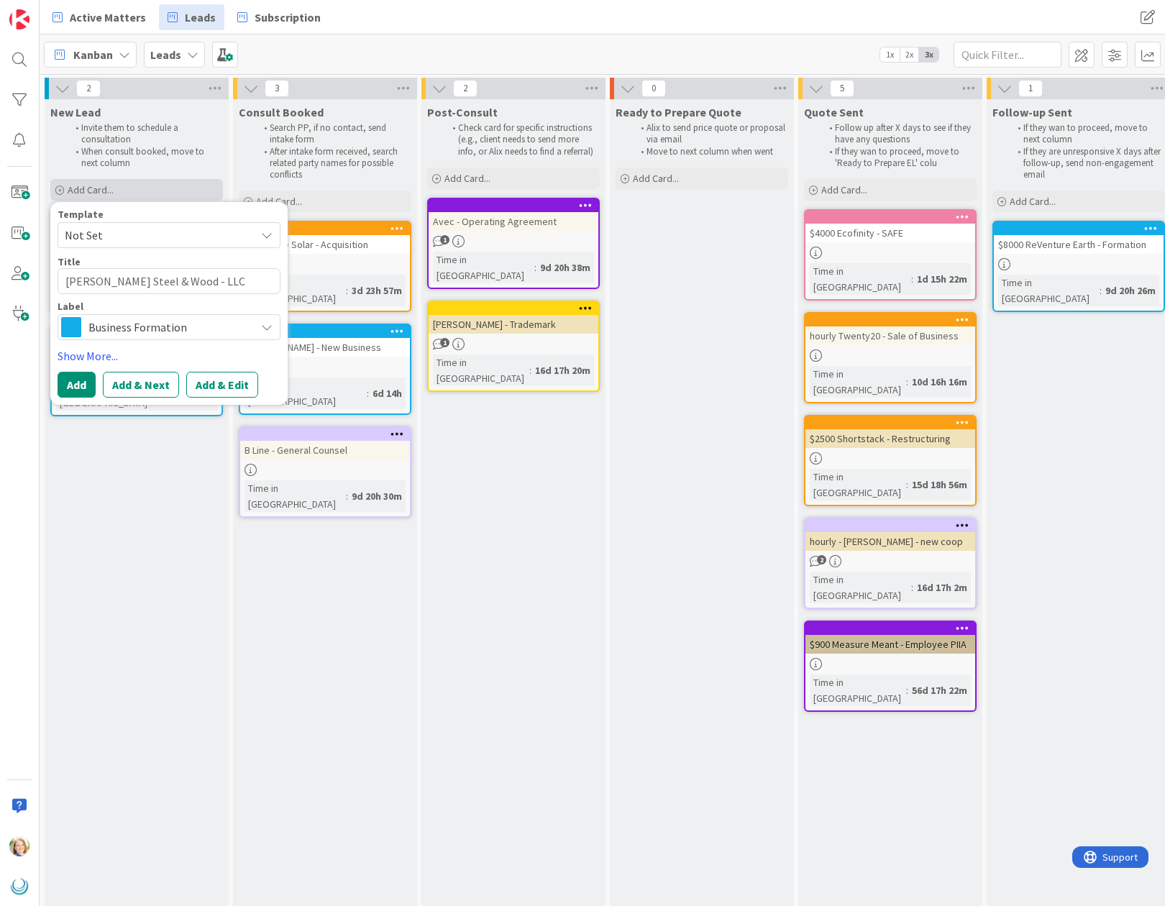
type textarea "[PERSON_NAME] Steel & Wood - LLC Formati"
type textarea "x"
type textarea "[PERSON_NAME] Steel & Wood - LLC Formatio"
type textarea "x"
type textarea "[PERSON_NAME] Steel & Wood - LLC Formation"
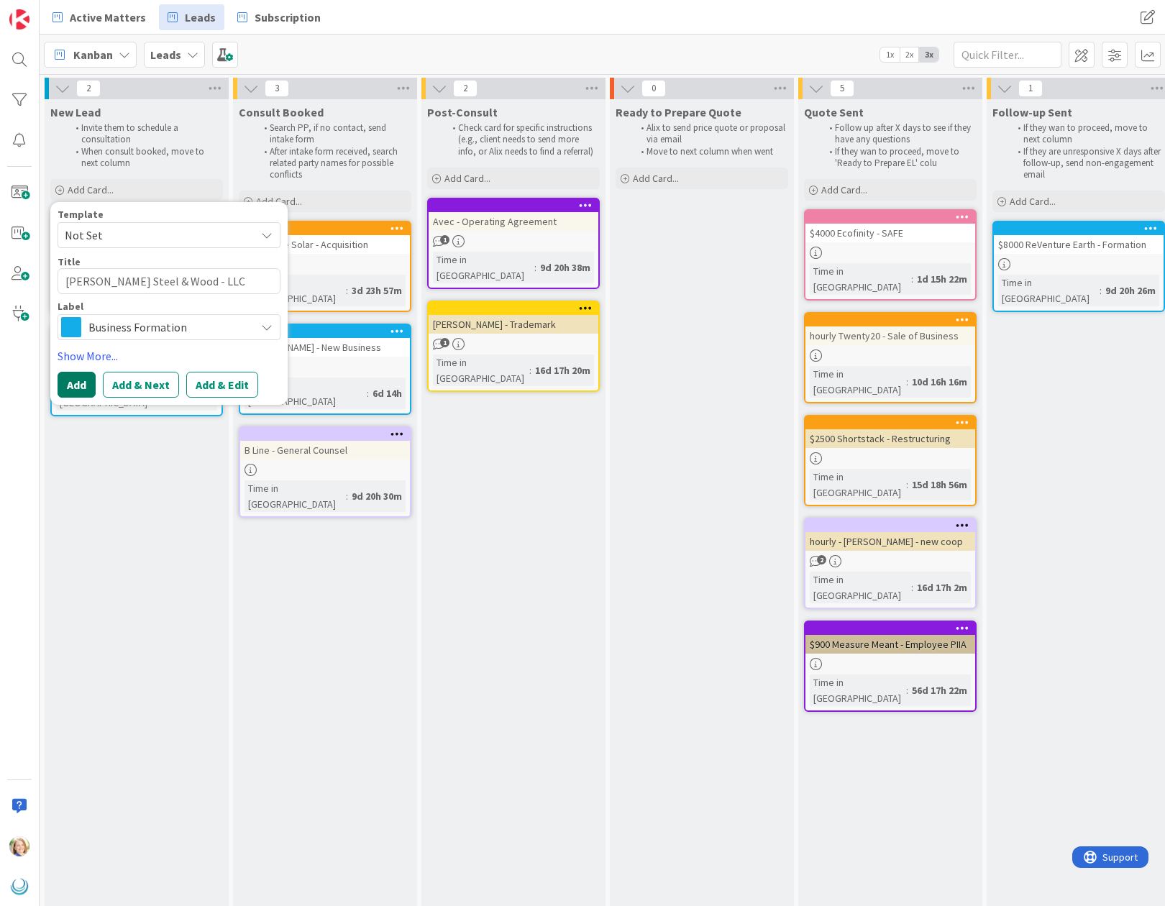
click at [72, 389] on button "Add" at bounding box center [77, 385] width 38 height 26
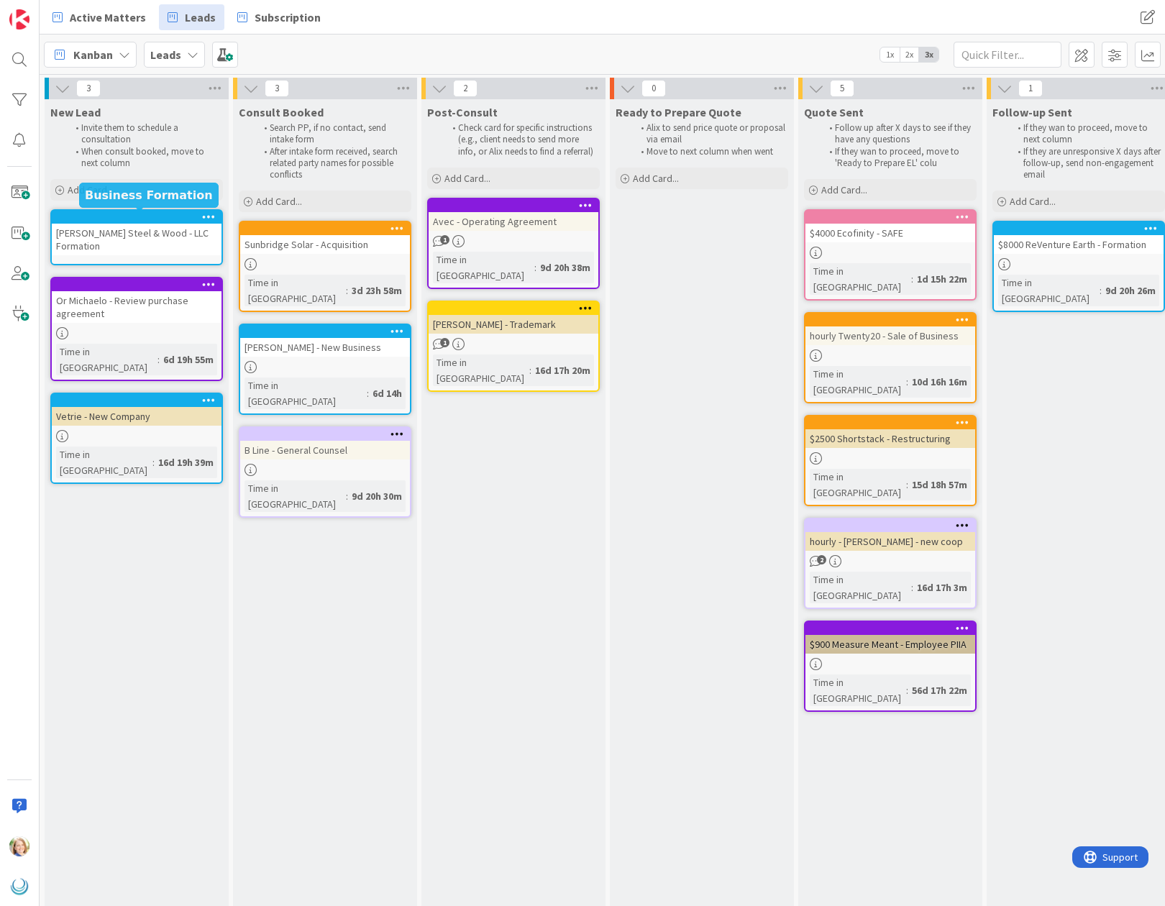
click at [84, 221] on div at bounding box center [139, 217] width 163 height 10
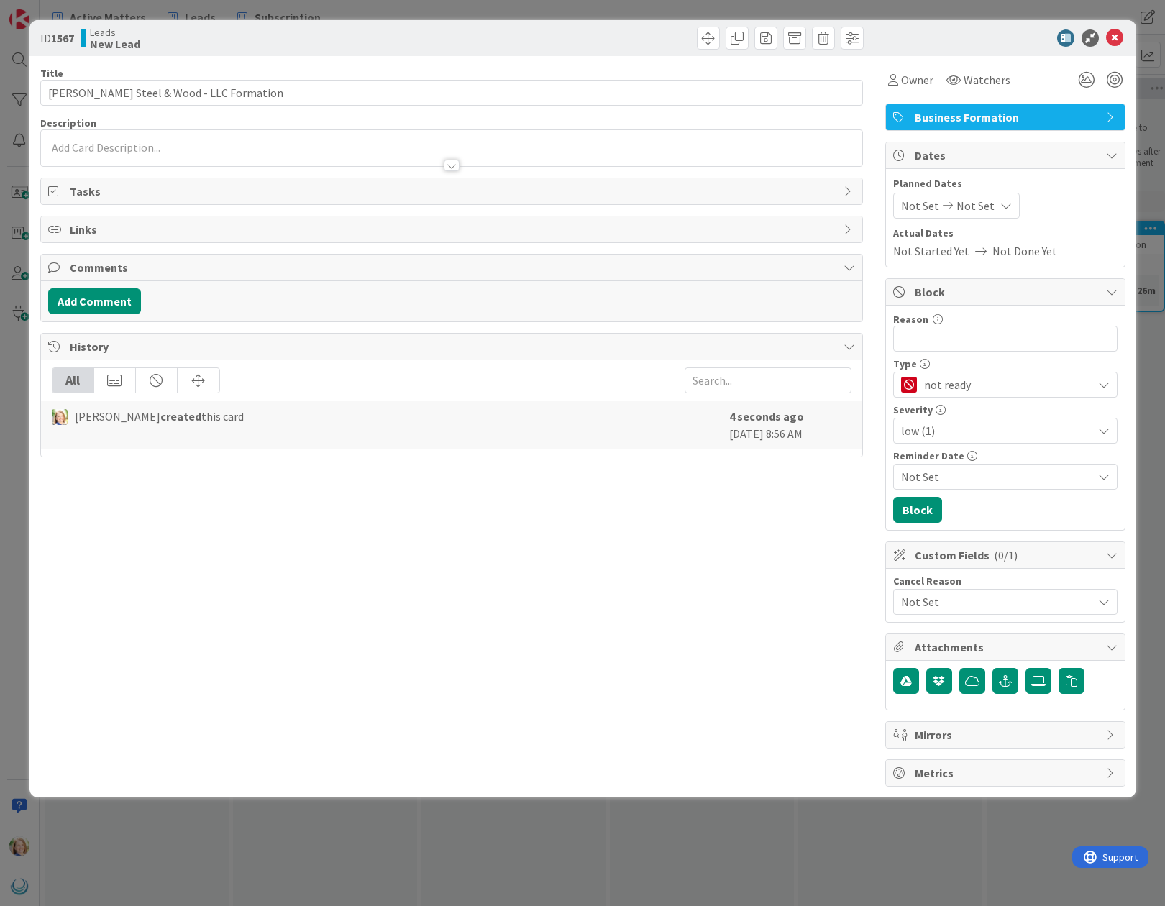
click at [98, 147] on p at bounding box center [451, 147] width 807 height 17
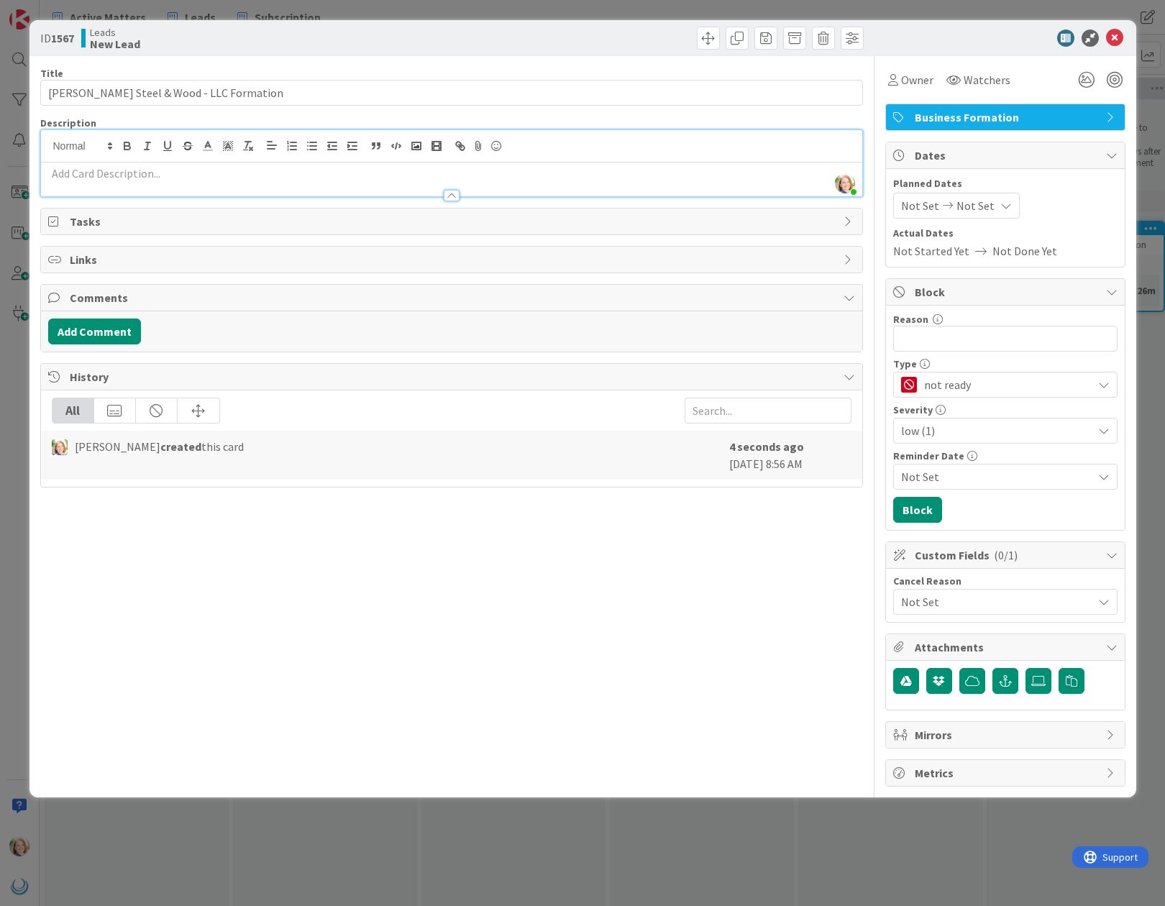
click at [117, 175] on p at bounding box center [451, 173] width 807 height 17
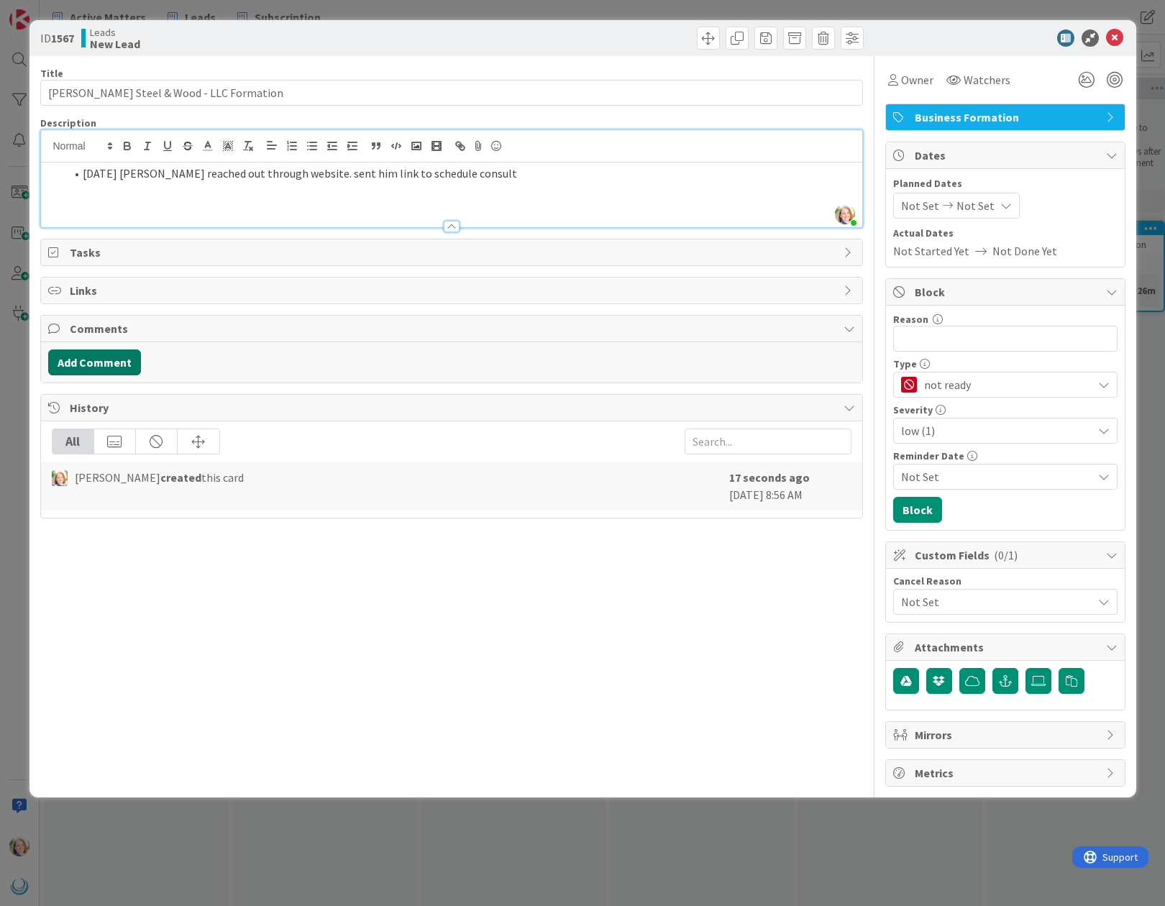
click at [92, 365] on button "Add Comment" at bounding box center [94, 362] width 93 height 26
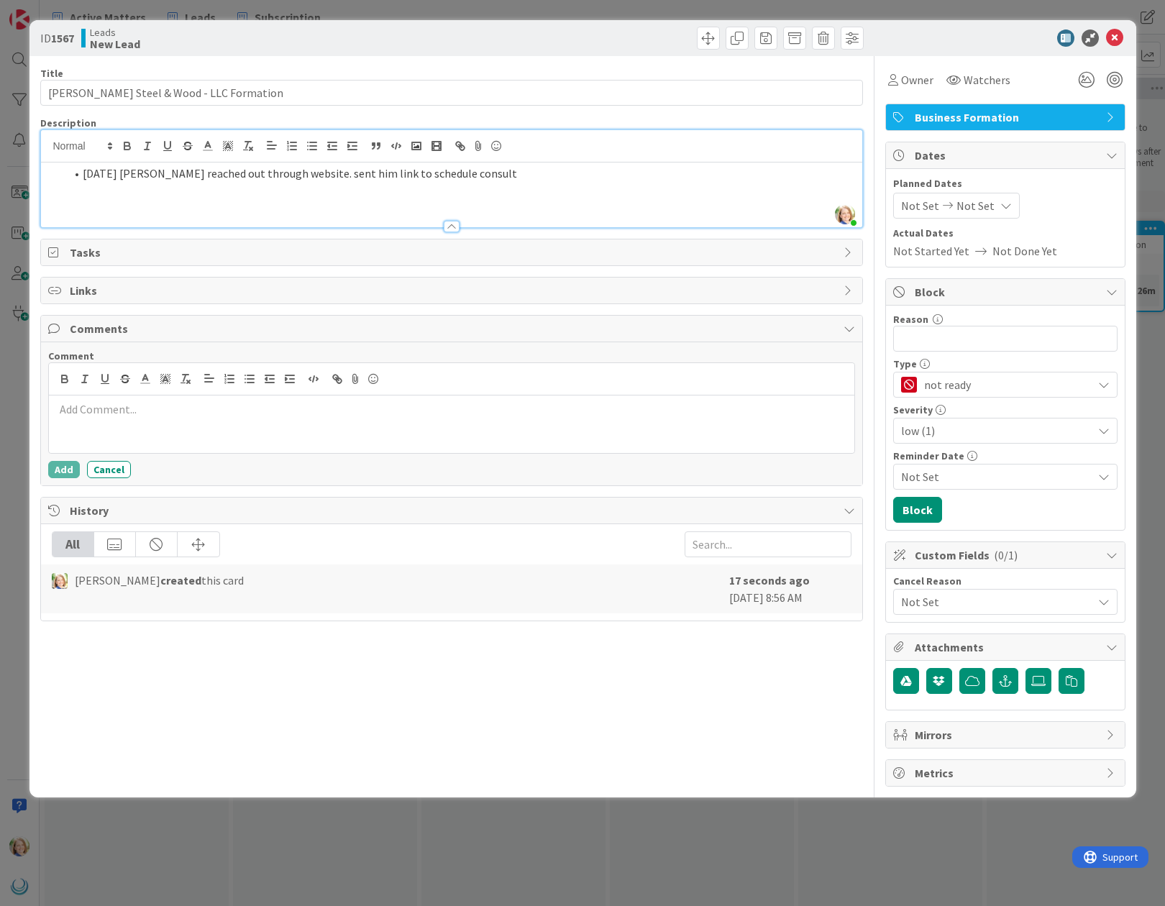
click at [191, 424] on div at bounding box center [451, 424] width 805 height 58
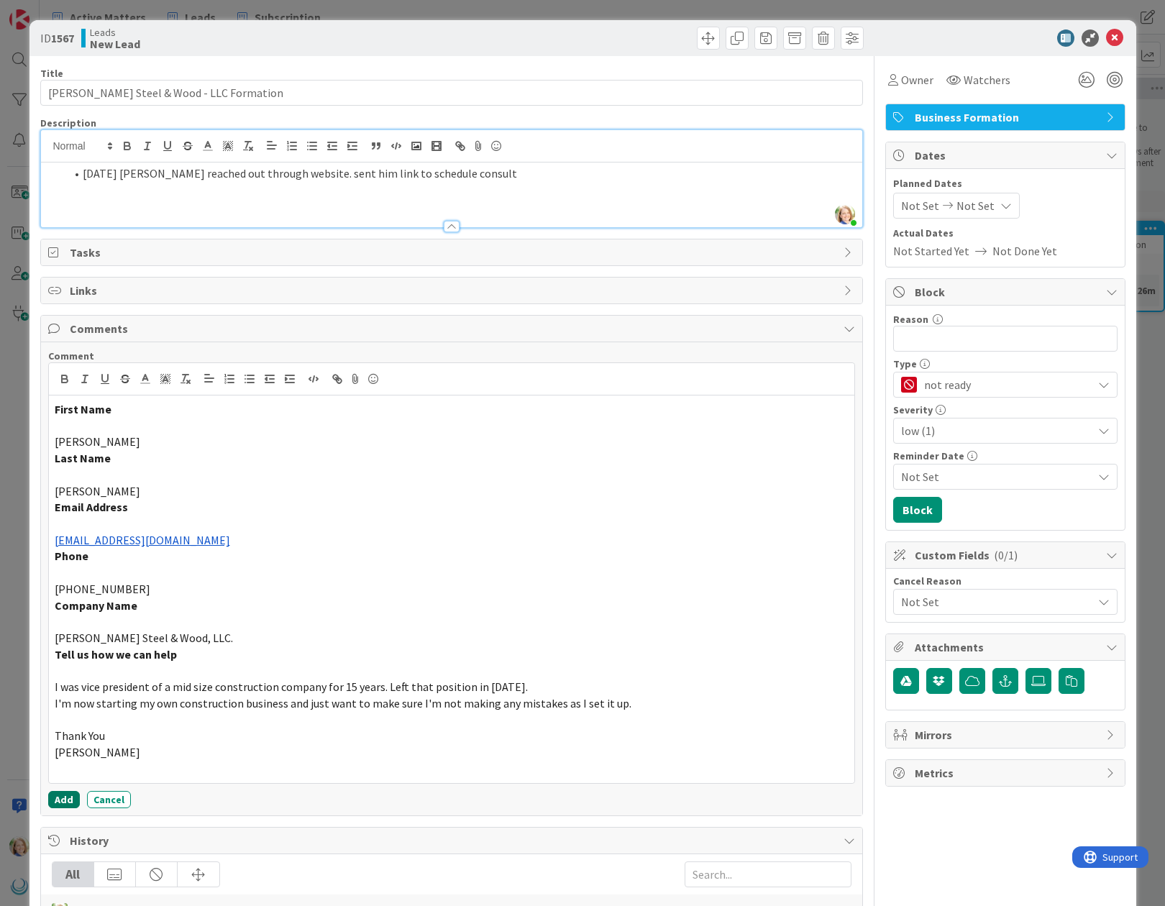
click at [58, 802] on button "Add" at bounding box center [64, 799] width 32 height 17
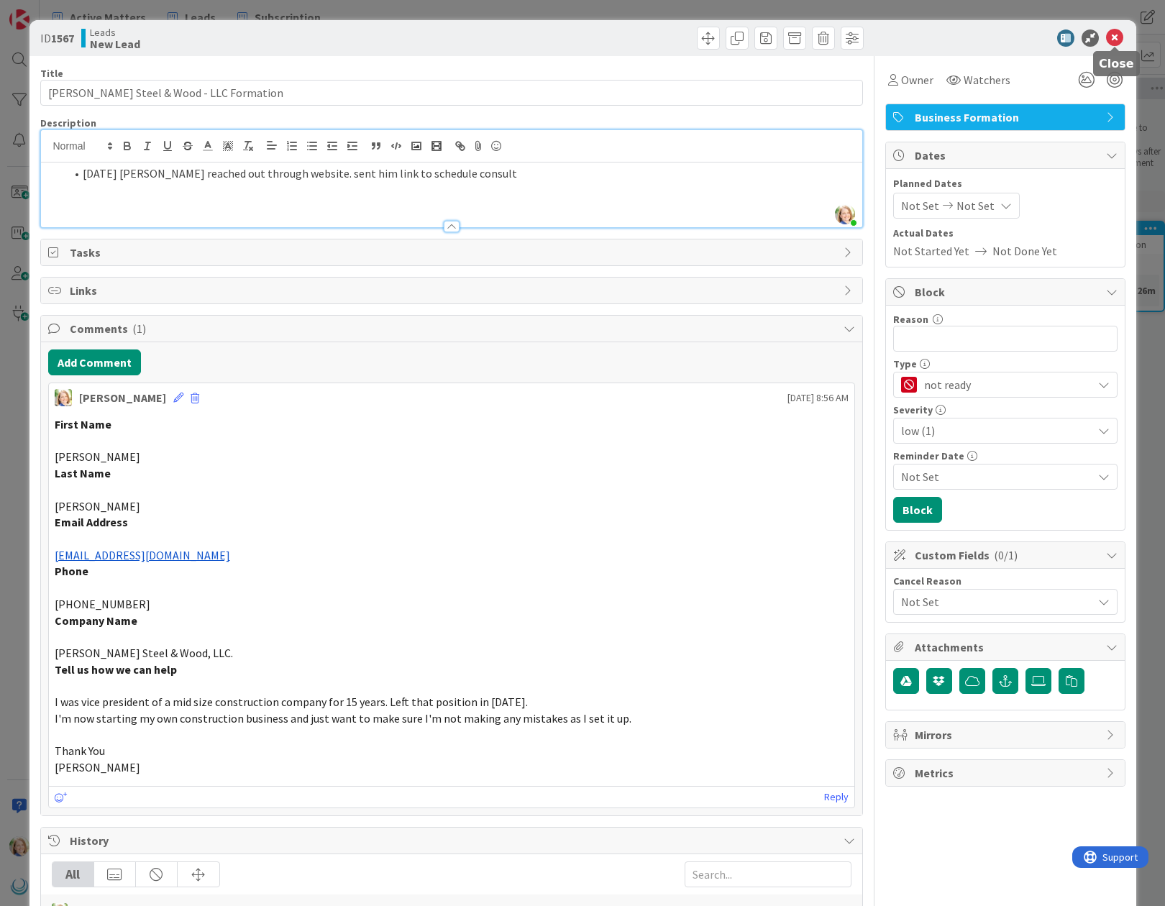
click at [1116, 40] on icon at bounding box center [1114, 37] width 17 height 17
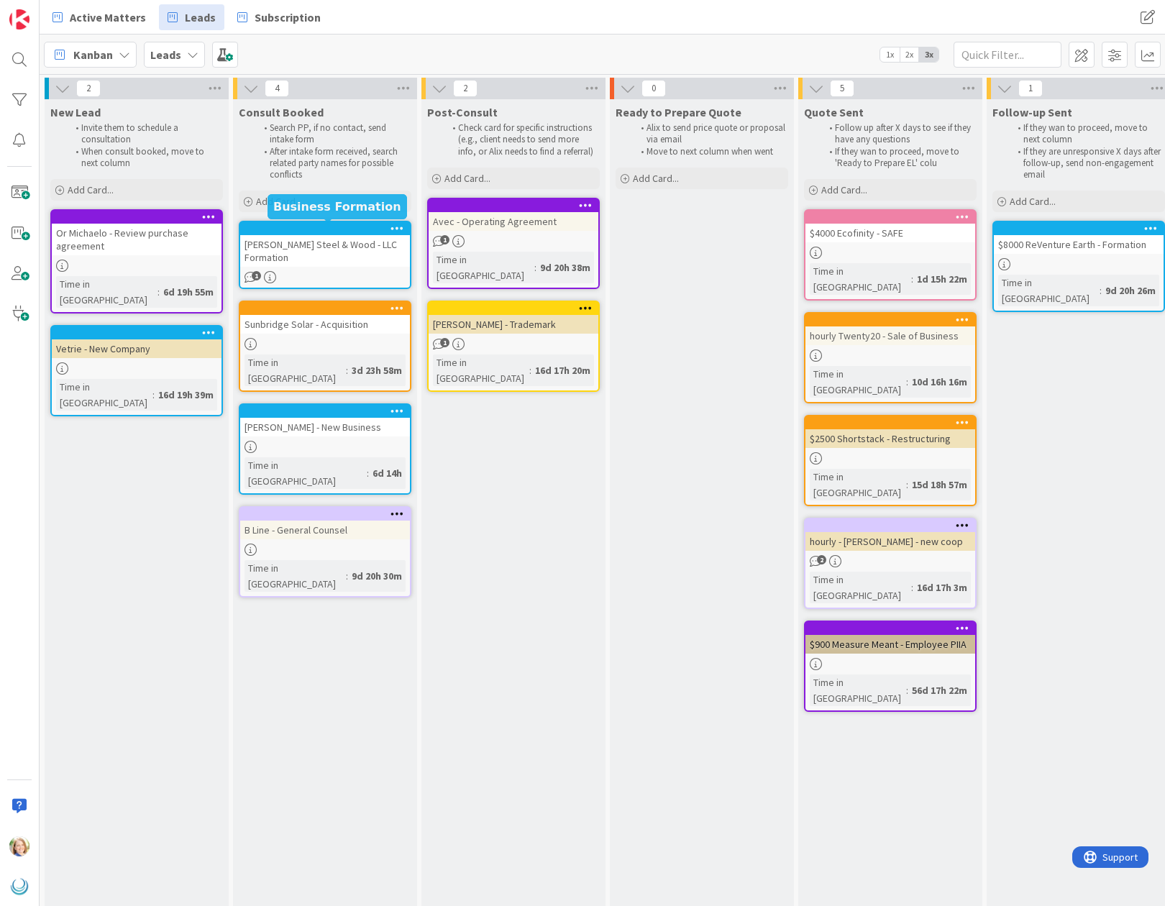
click at [276, 227] on div at bounding box center [328, 229] width 163 height 10
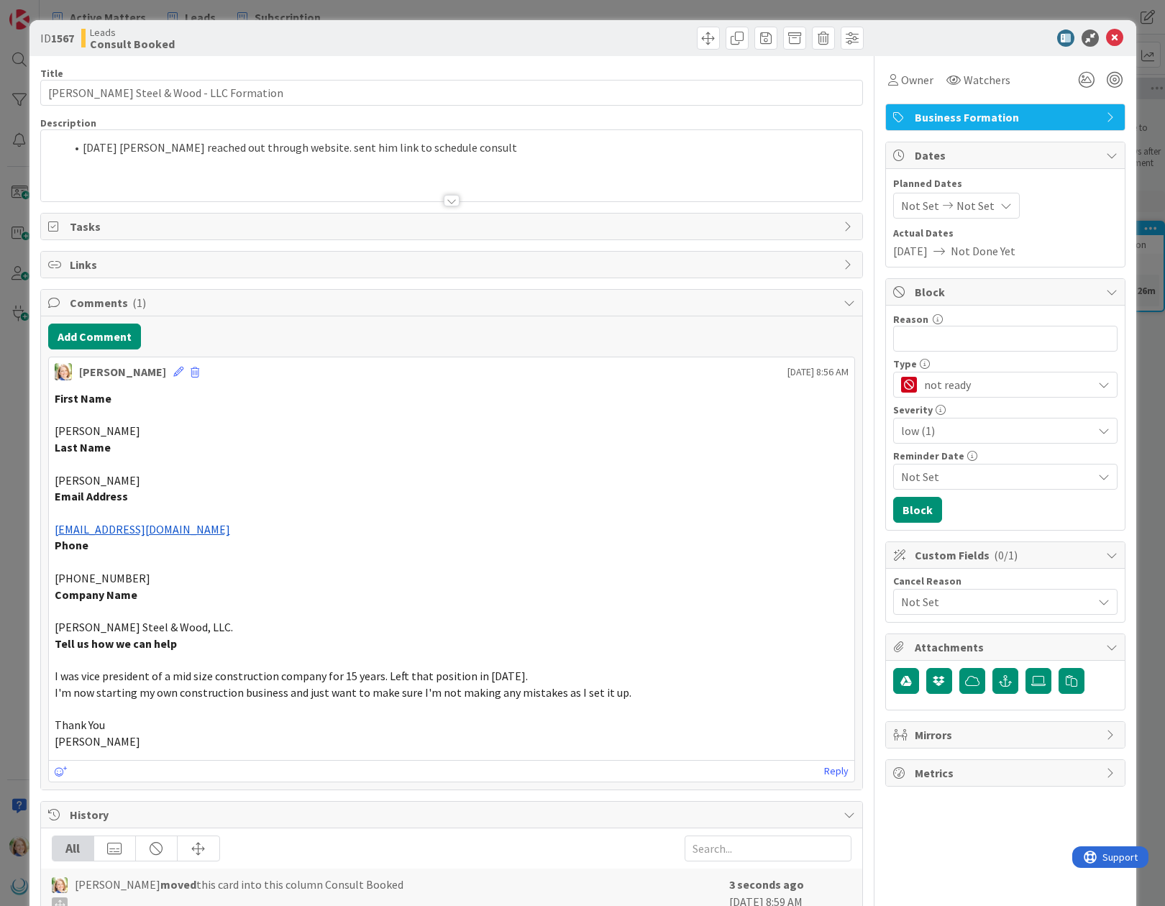
click at [543, 152] on li "[DATE] [PERSON_NAME] reached out through website. sent him link to schedule con…" at bounding box center [459, 147] width 789 height 17
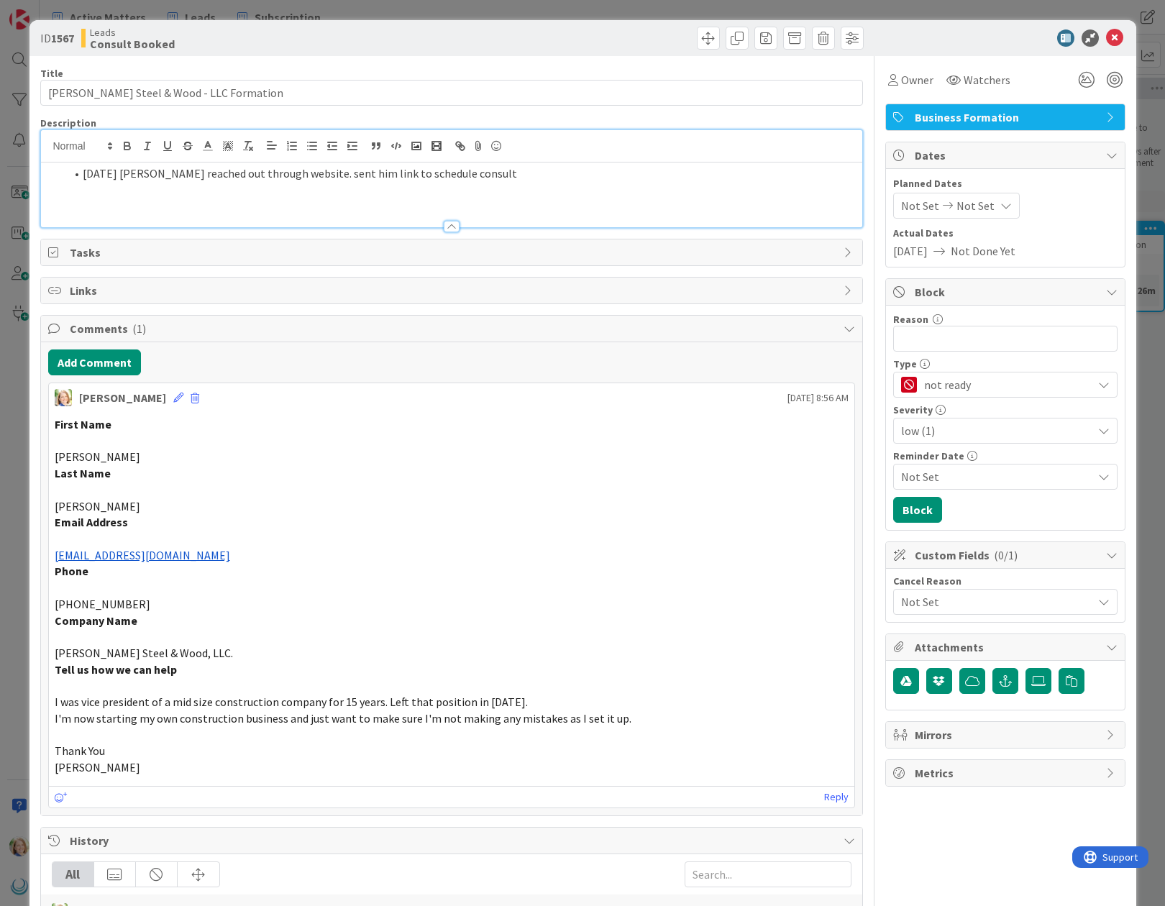
click at [521, 173] on li "[DATE] [PERSON_NAME] reached out through website. sent him link to schedule con…" at bounding box center [459, 173] width 789 height 17
click at [1109, 38] on icon at bounding box center [1114, 37] width 17 height 17
